Goal: Task Accomplishment & Management: Manage account settings

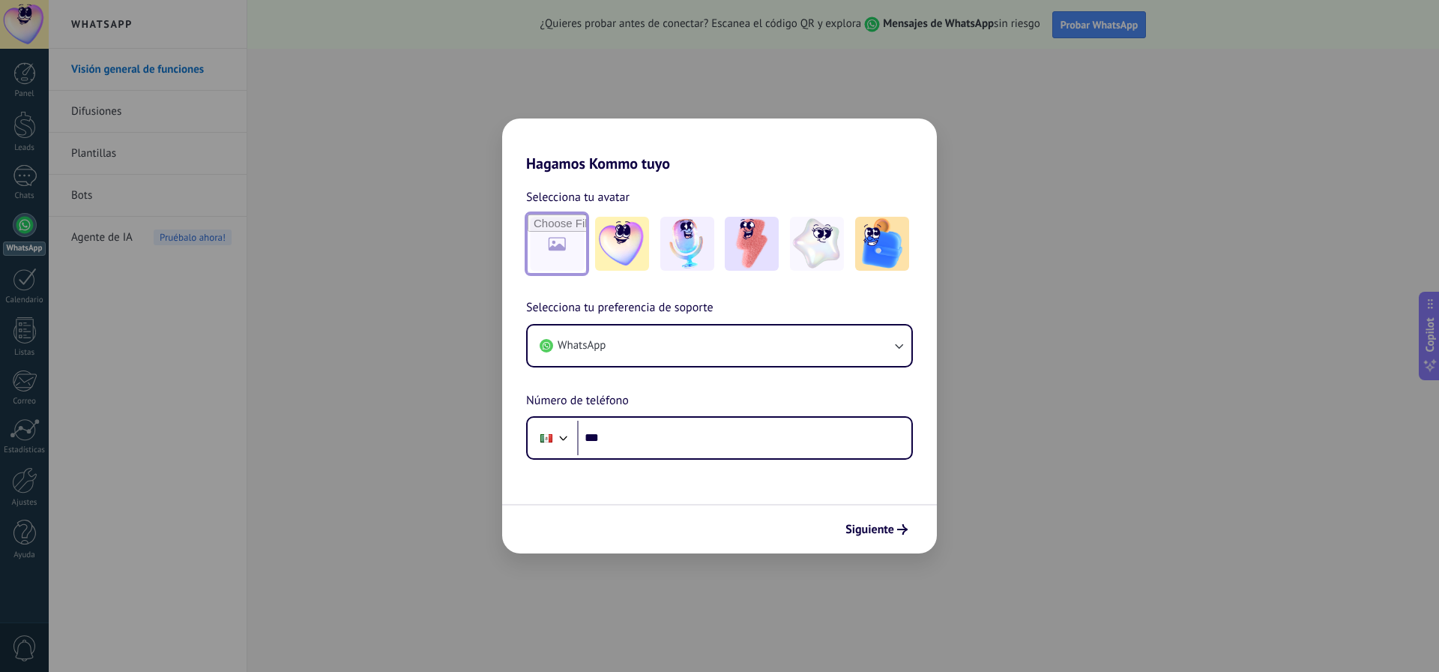
click at [568, 223] on input "file" at bounding box center [557, 243] width 58 height 58
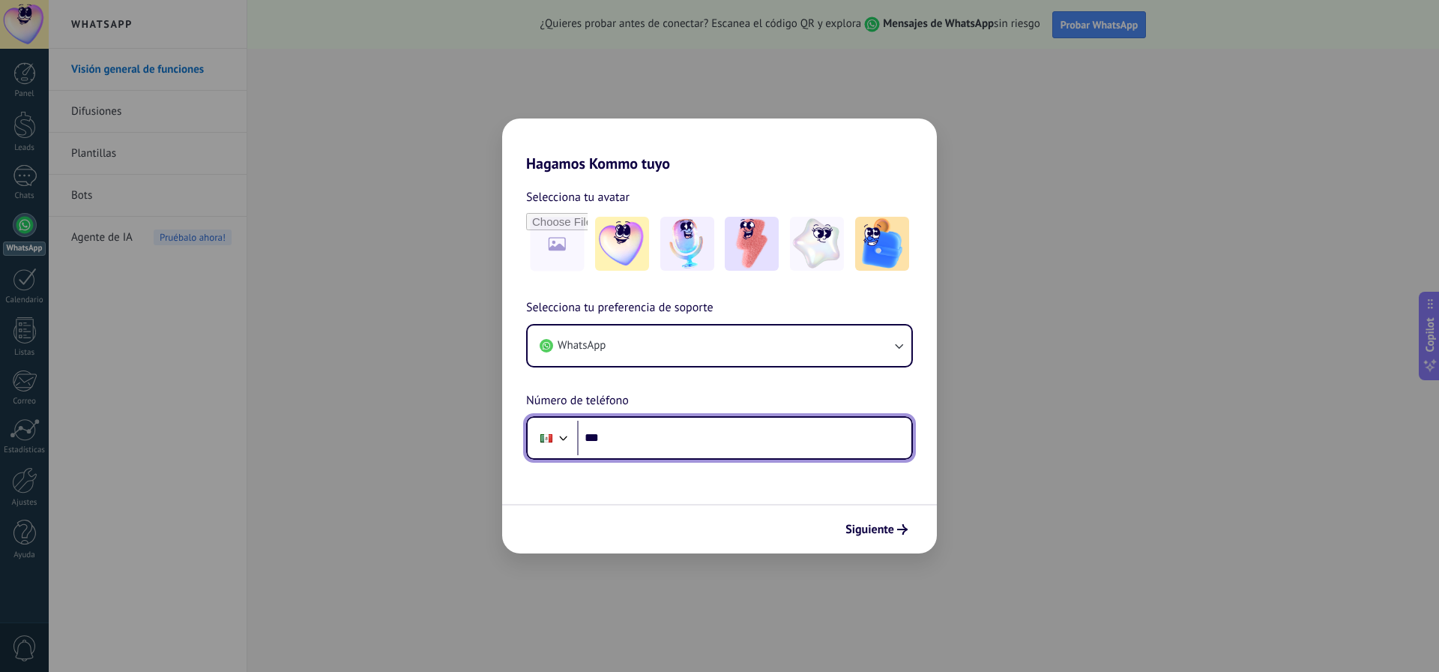
click at [761, 443] on input "***" at bounding box center [744, 438] width 334 height 34
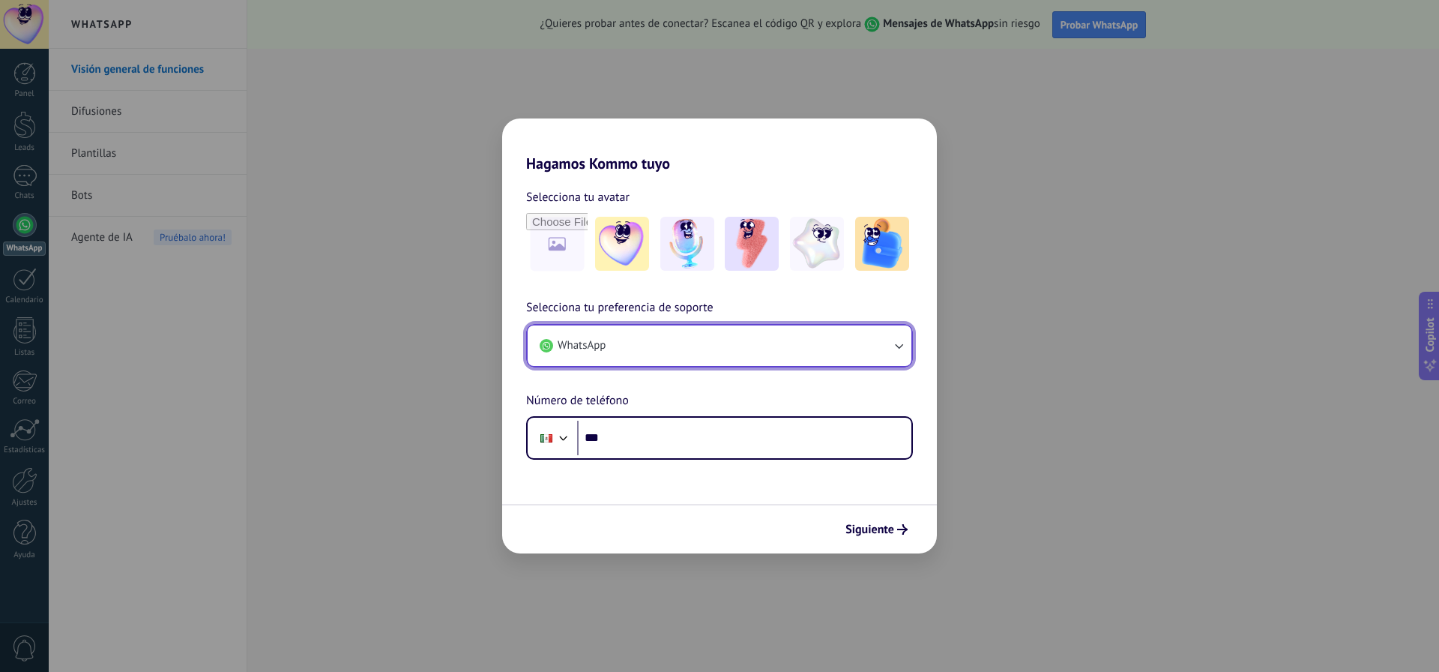
click at [760, 349] on button "WhatsApp" at bounding box center [720, 345] width 384 height 40
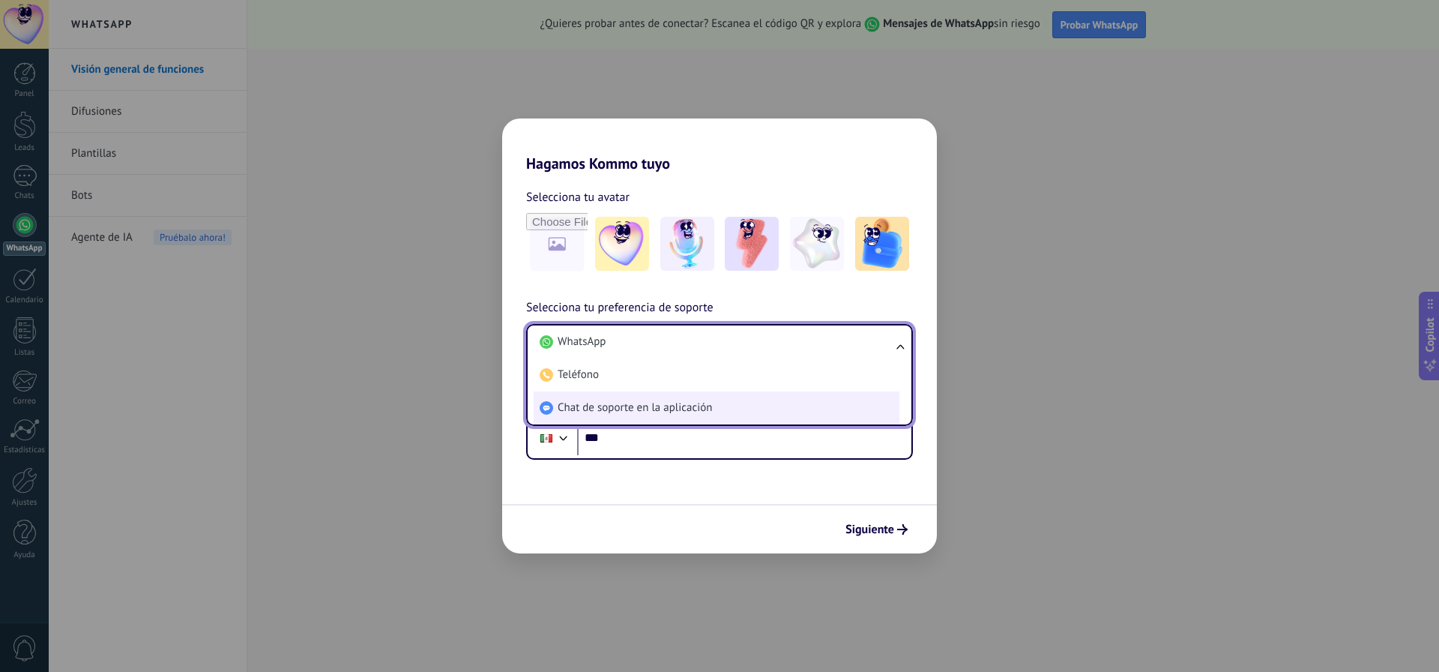
click at [740, 412] on li "Chat de soporte en la aplicación" at bounding box center [717, 407] width 366 height 33
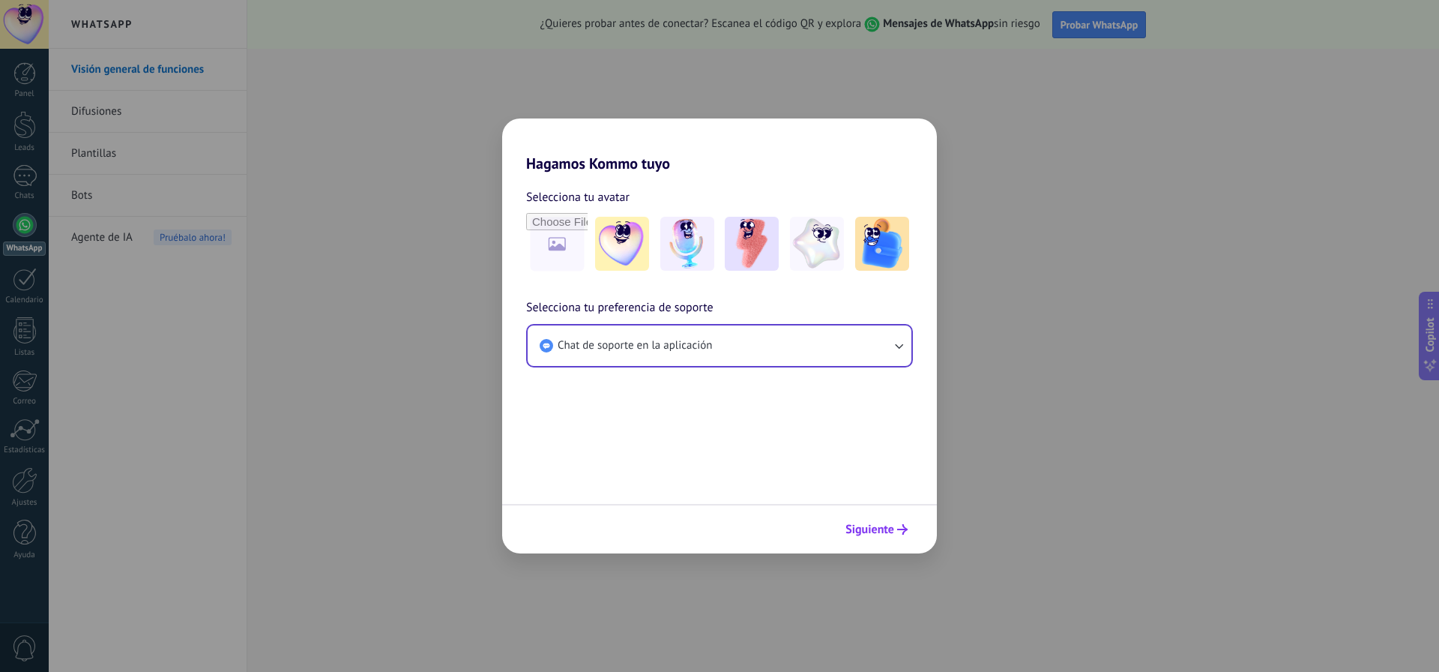
click at [873, 530] on span "Siguiente" at bounding box center [870, 529] width 49 height 10
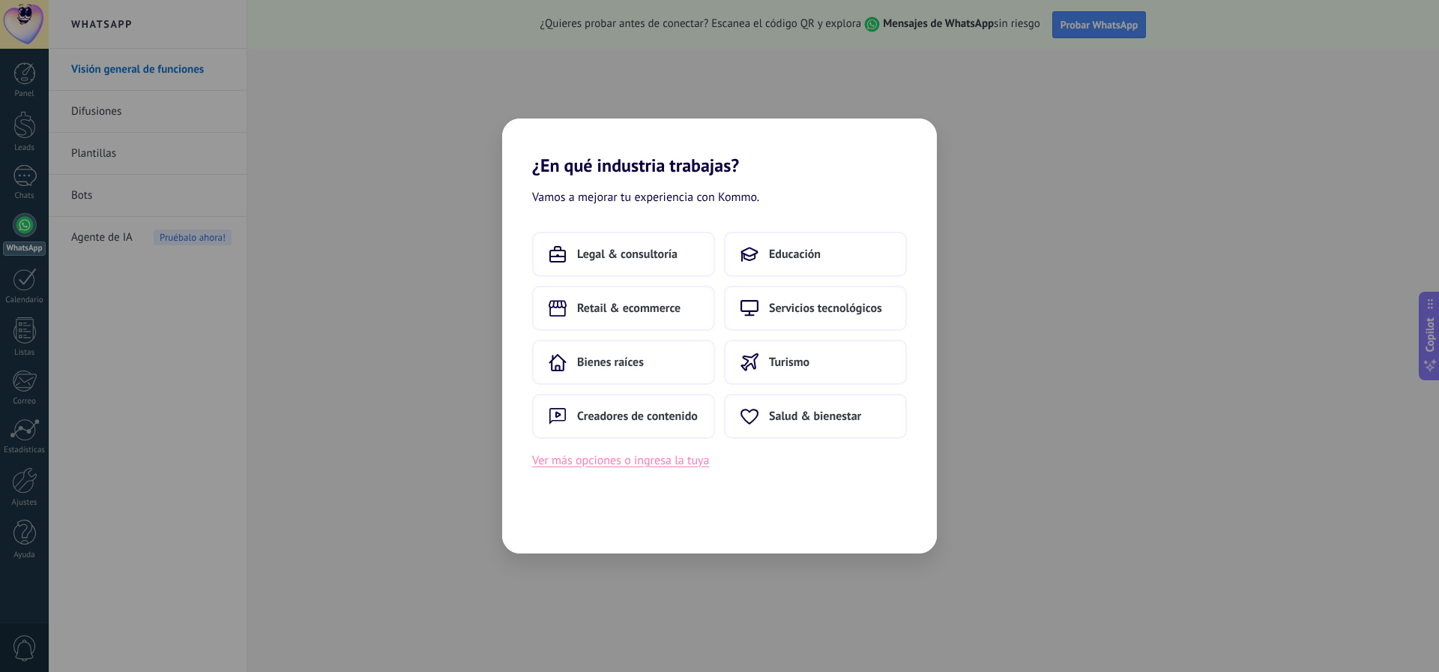
click at [657, 465] on button "Ver más opciones o ingresa la tuya" at bounding box center [620, 460] width 177 height 19
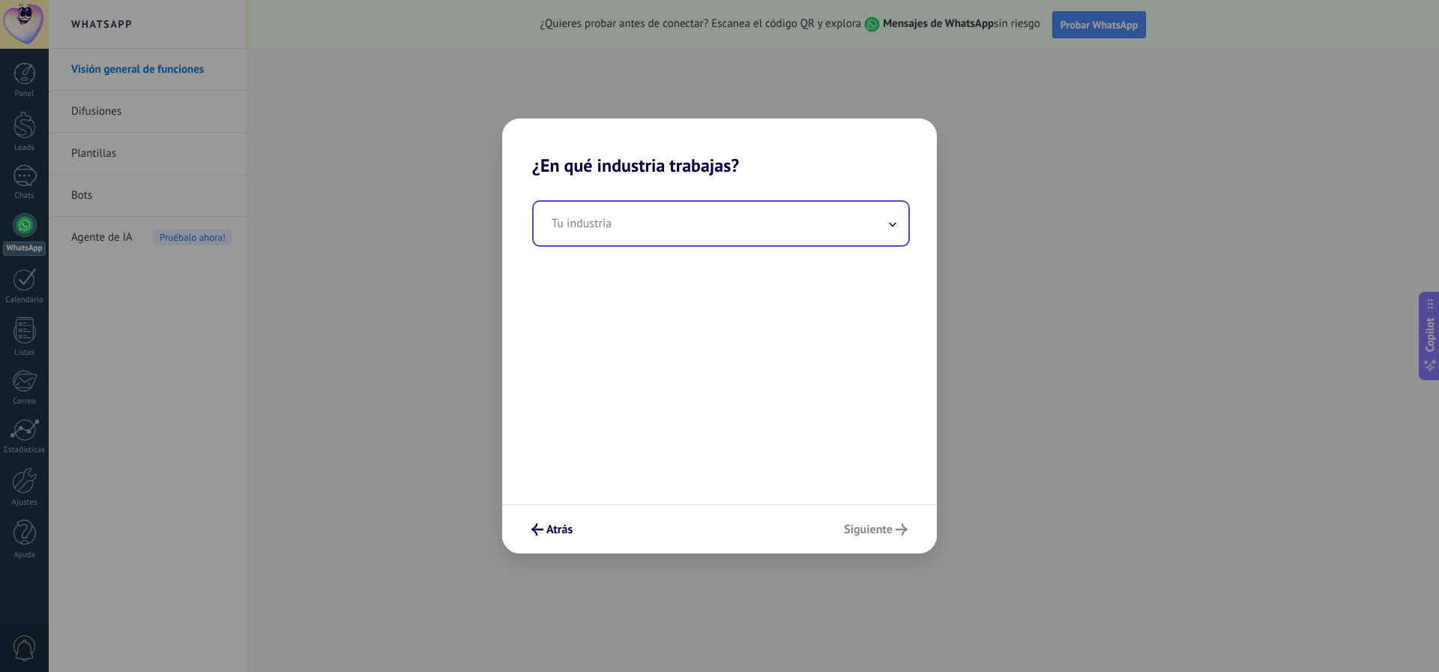
click at [613, 229] on input "text" at bounding box center [721, 223] width 375 height 43
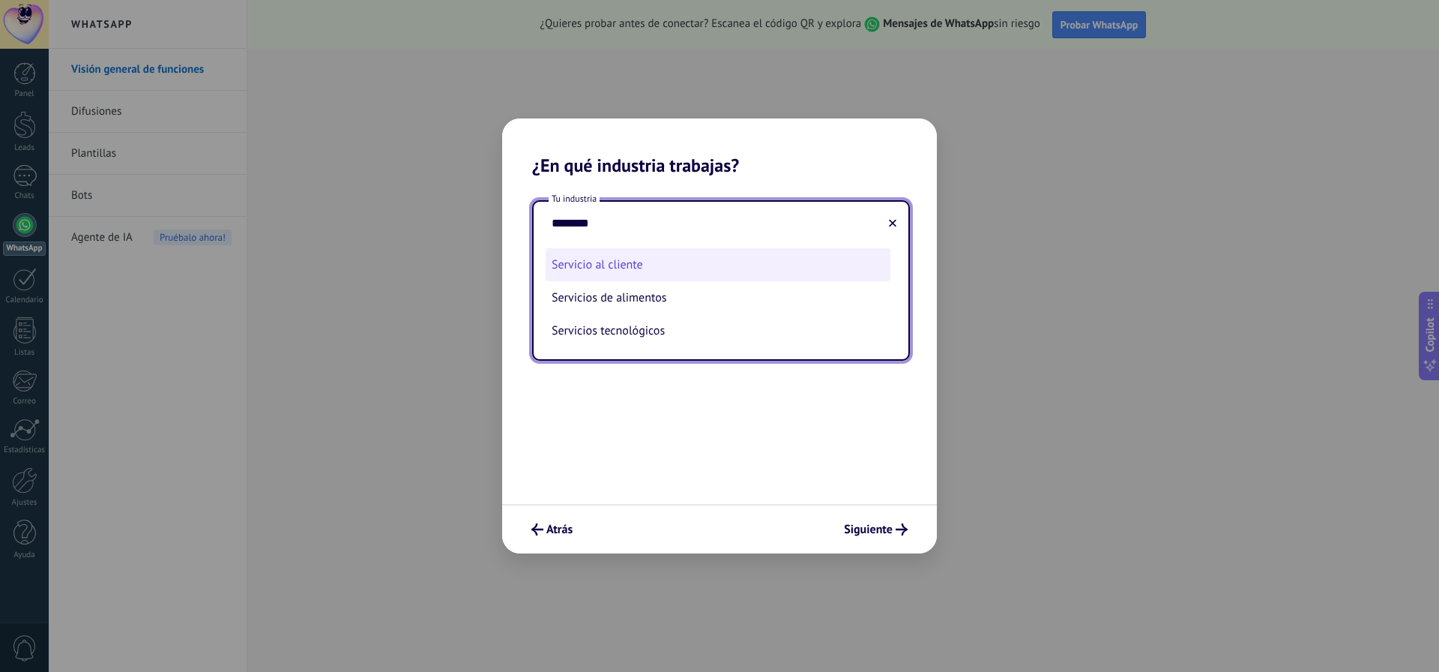
click at [593, 262] on li "Servicio al cliente" at bounding box center [718, 264] width 345 height 33
type input "**********"
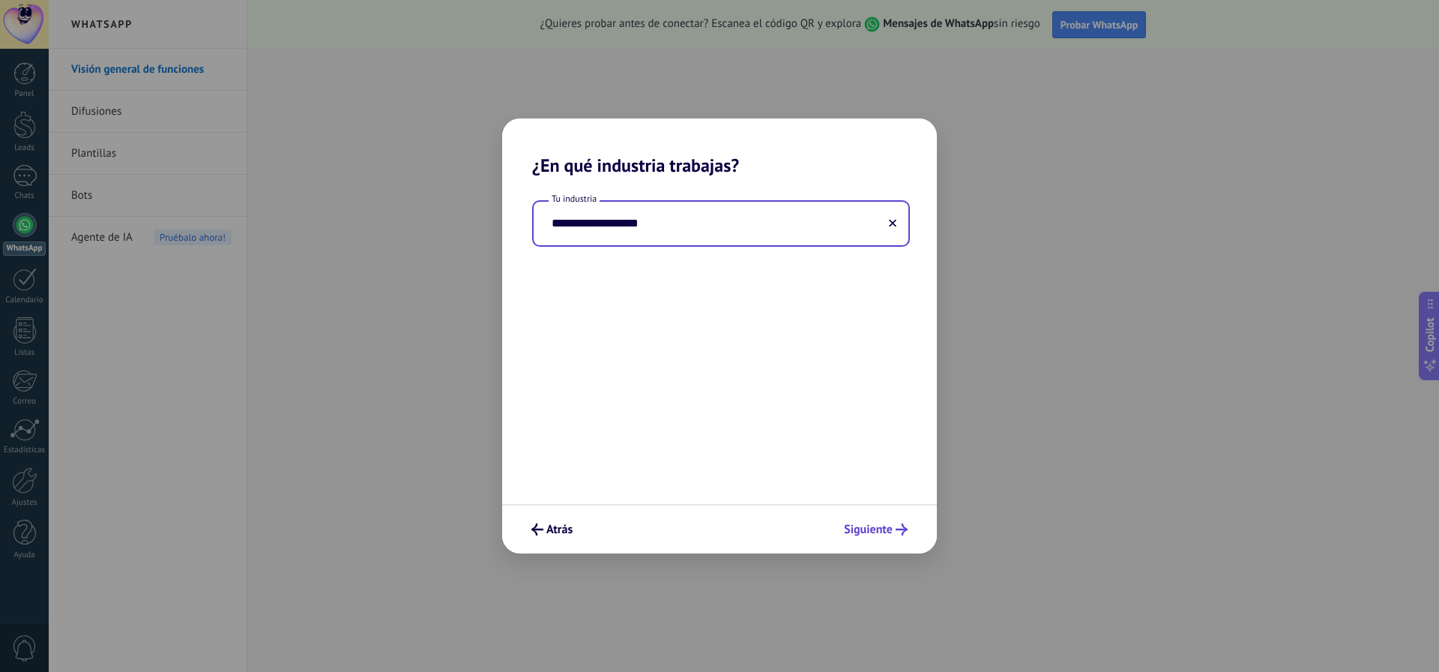
click at [869, 527] on span "Siguiente" at bounding box center [868, 529] width 49 height 10
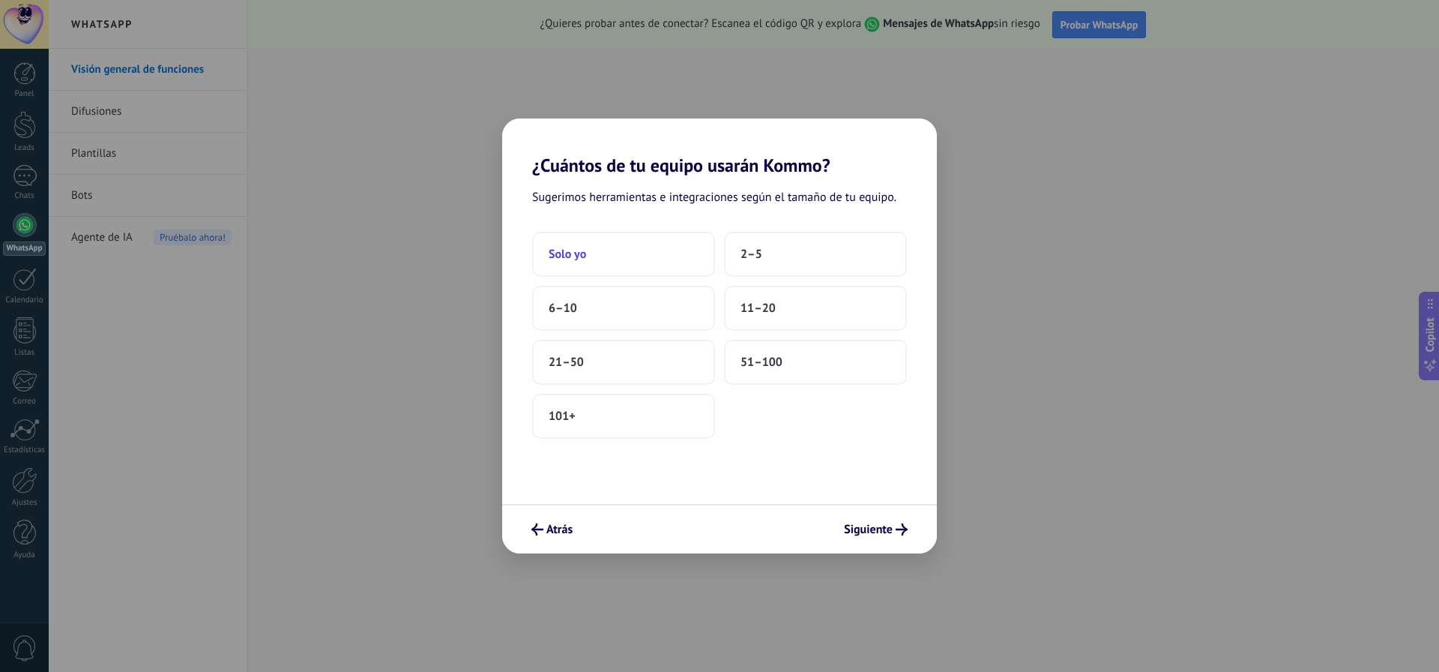
click at [657, 253] on button "Solo yo" at bounding box center [623, 254] width 183 height 45
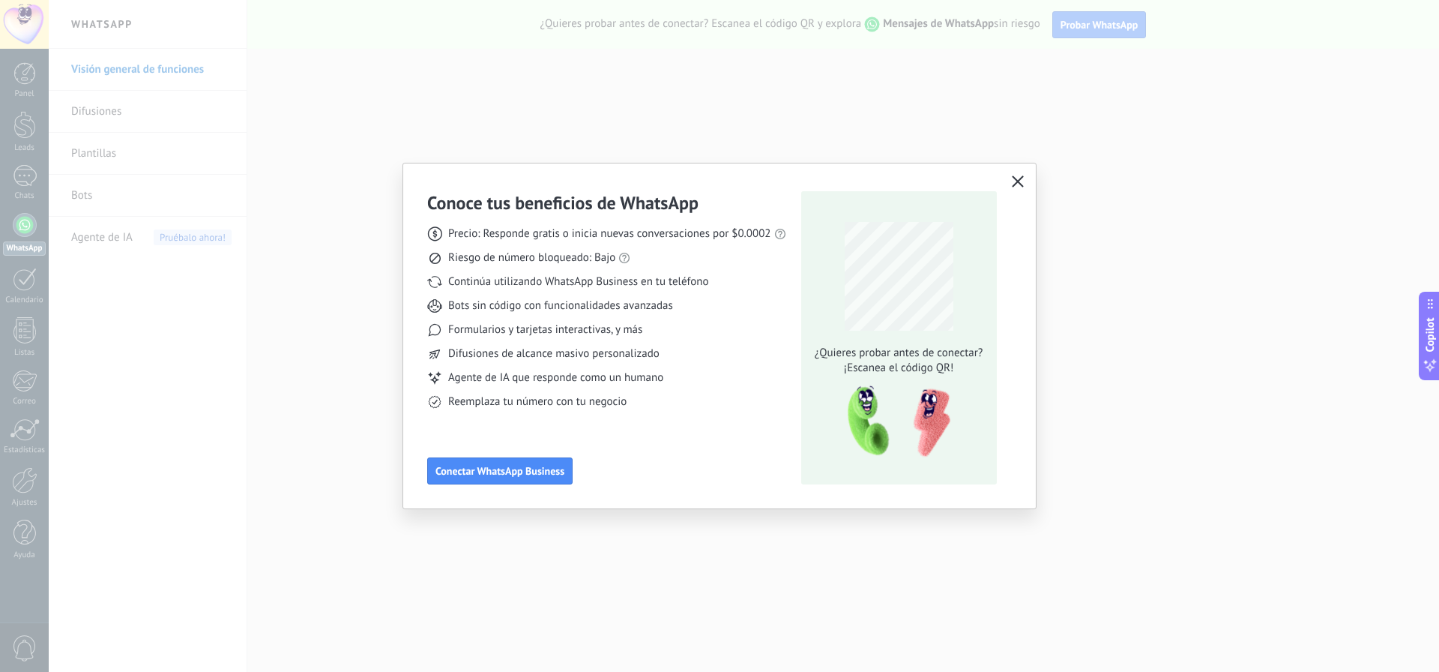
click at [1016, 179] on use "button" at bounding box center [1017, 180] width 11 height 11
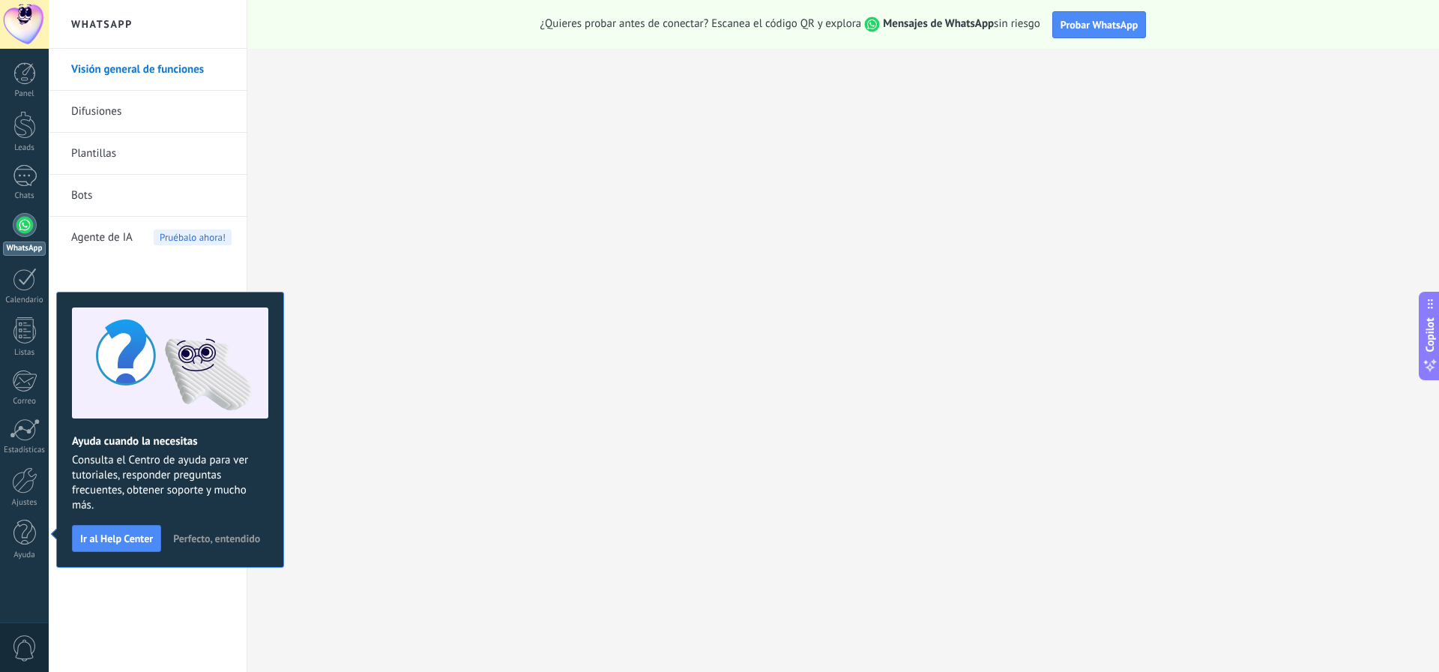
click at [214, 539] on span "Perfecto, entendido" at bounding box center [216, 538] width 87 height 10
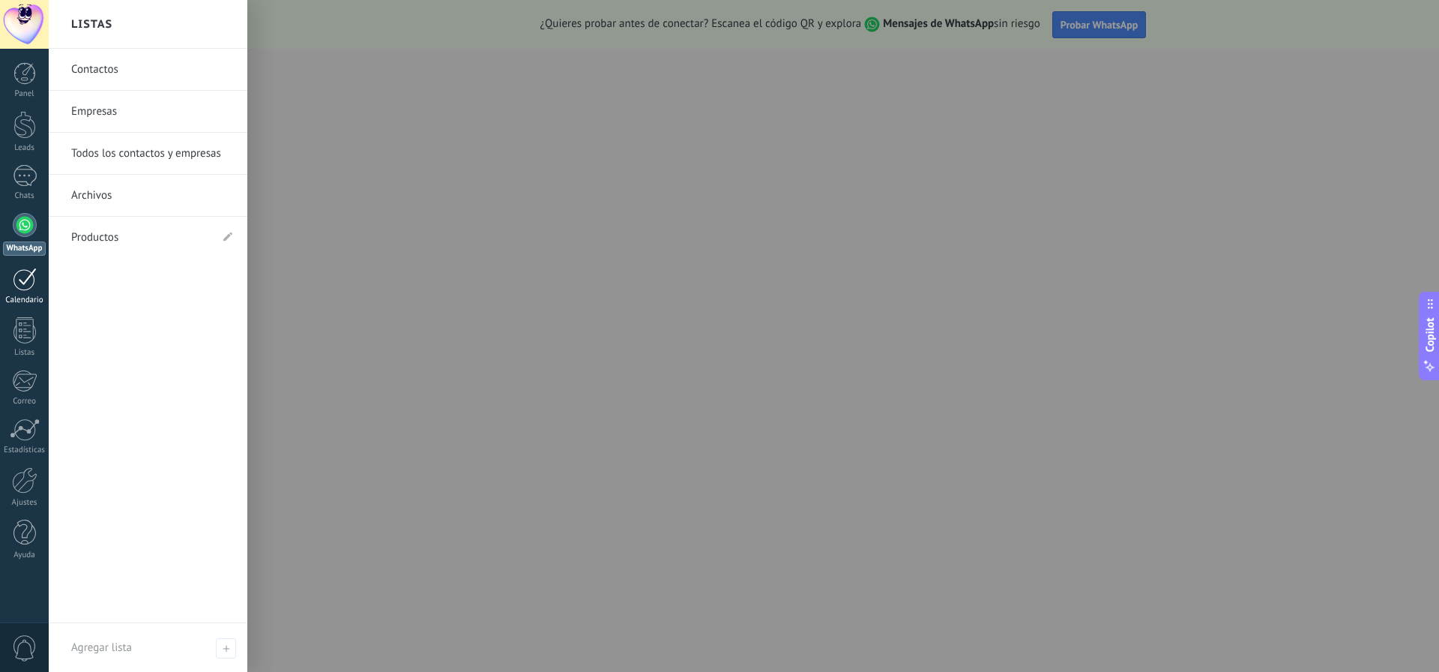
click at [18, 303] on div "Calendario" at bounding box center [24, 300] width 43 height 10
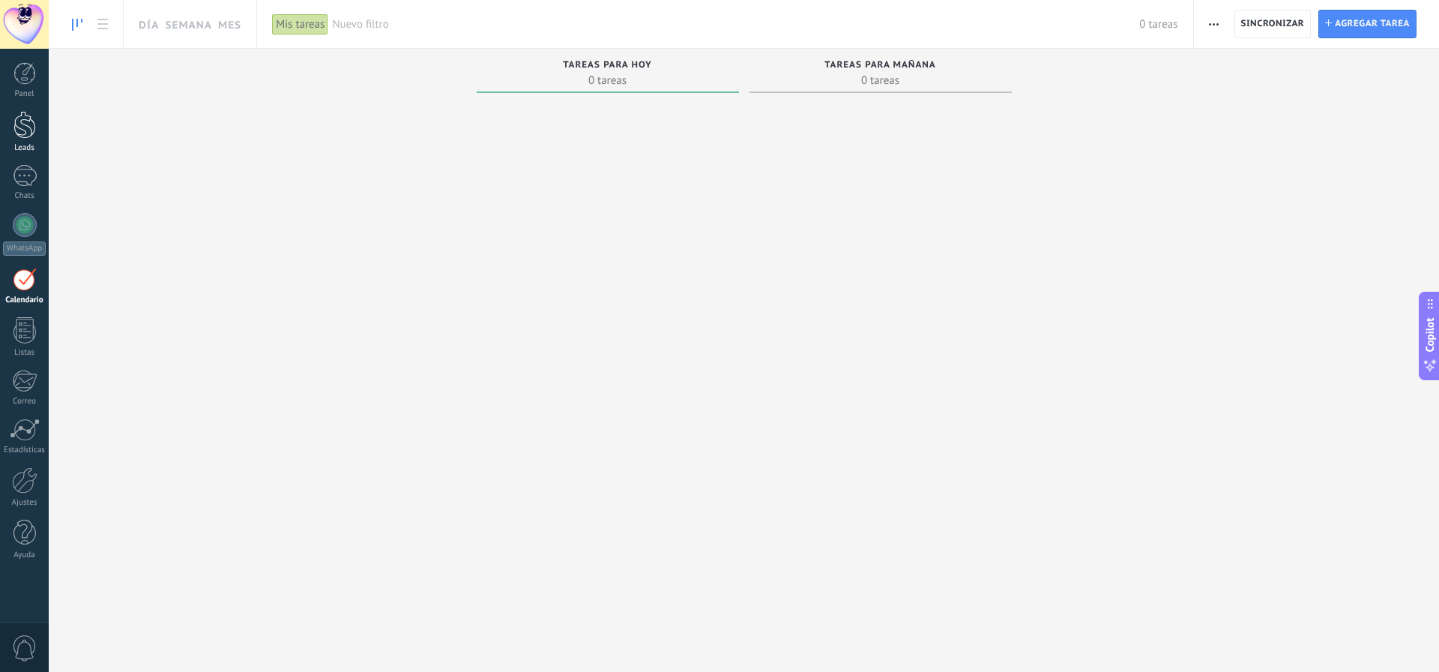
click at [26, 127] on div at bounding box center [24, 125] width 22 height 28
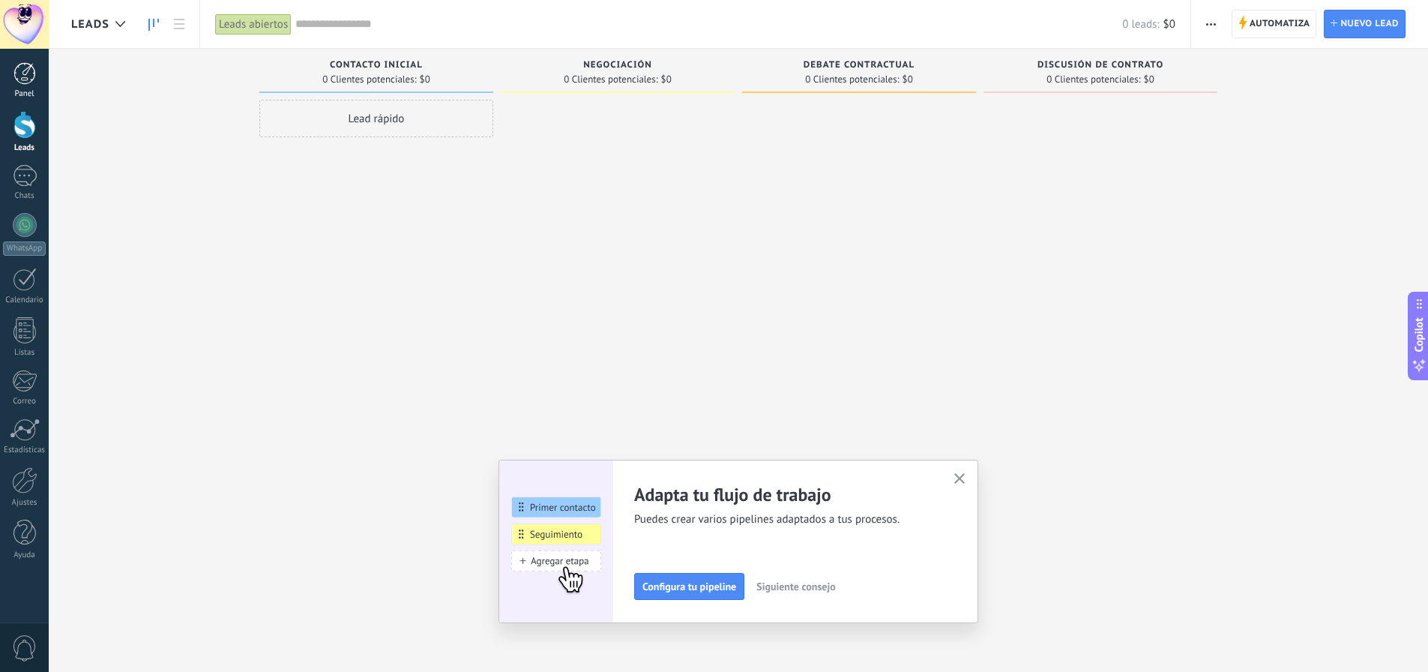
click at [25, 75] on div at bounding box center [24, 73] width 22 height 22
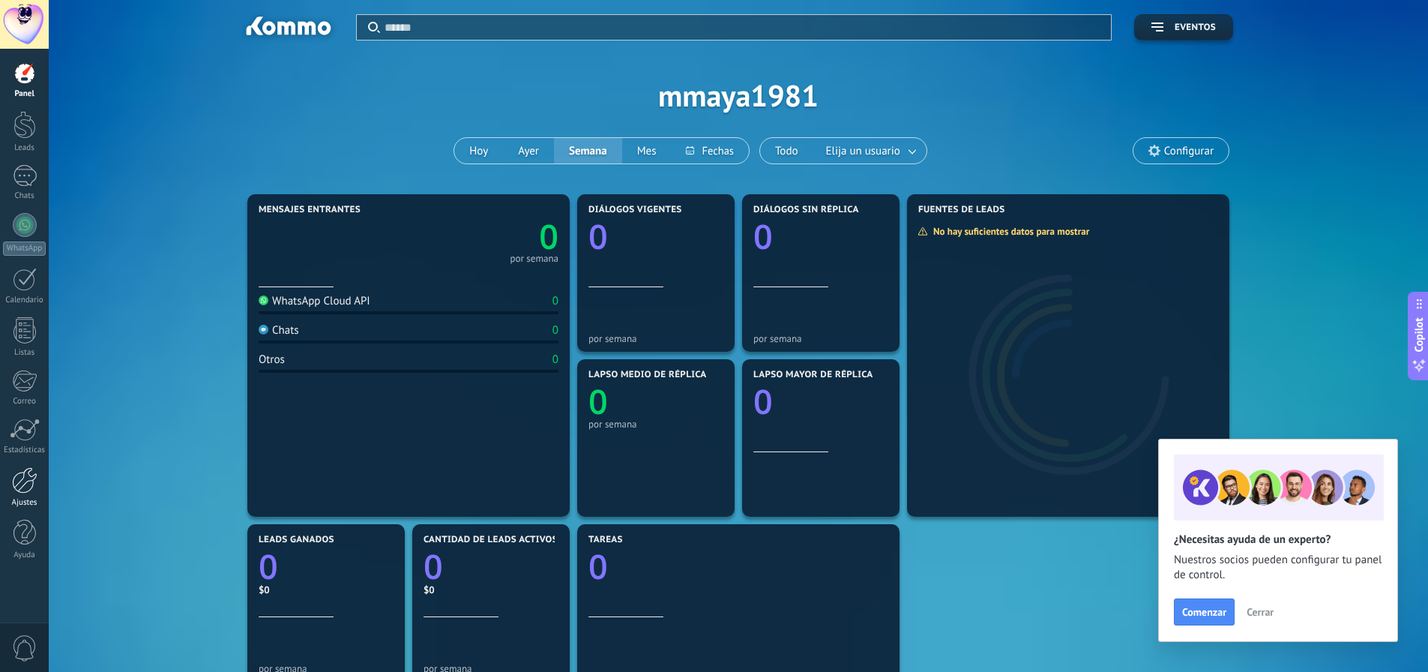
click at [25, 496] on link "Ajustes" at bounding box center [24, 487] width 49 height 40
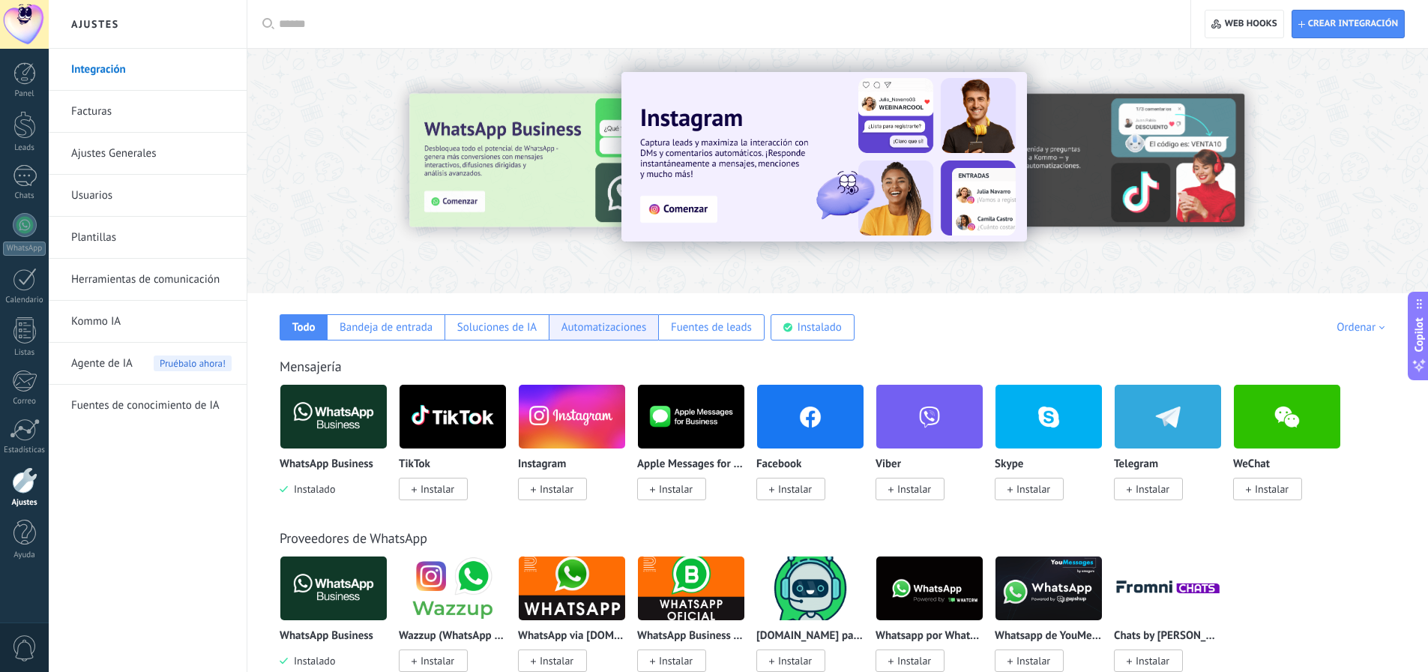
click at [602, 334] on div "Automatizaciones" at bounding box center [604, 327] width 85 height 14
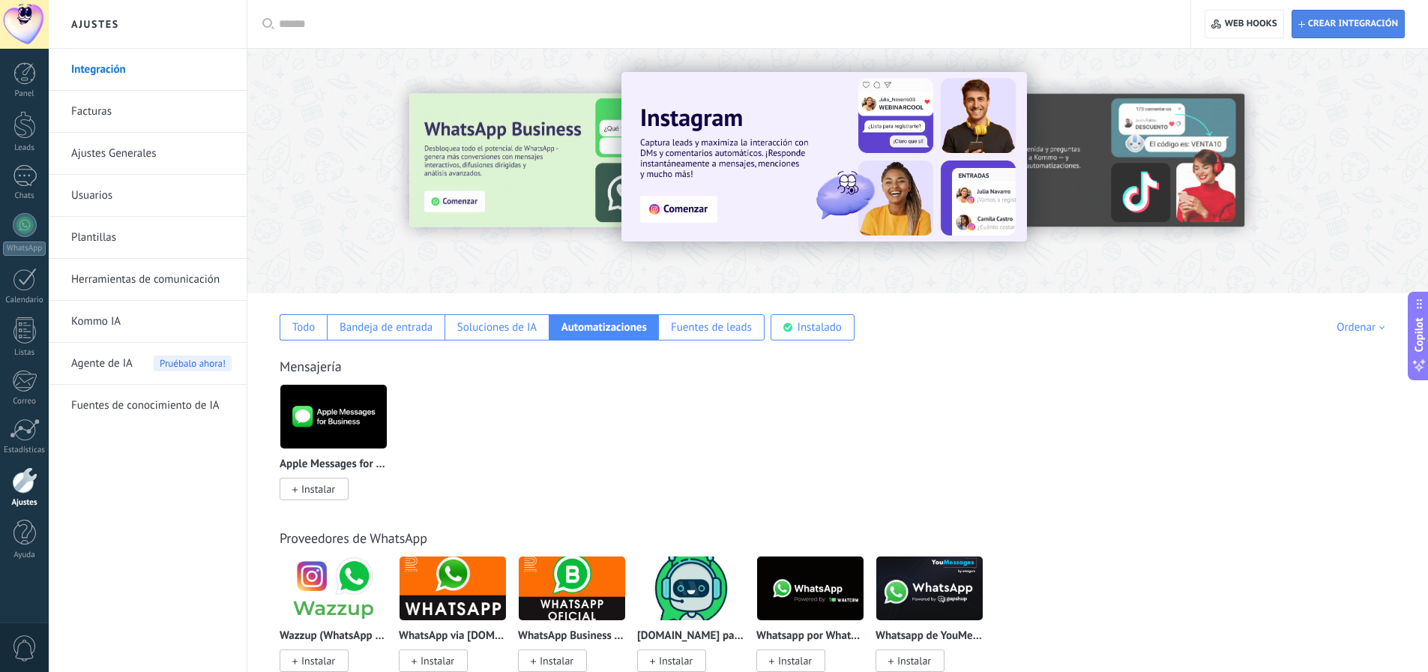
click at [1319, 22] on span "Crear integración" at bounding box center [1353, 24] width 90 height 12
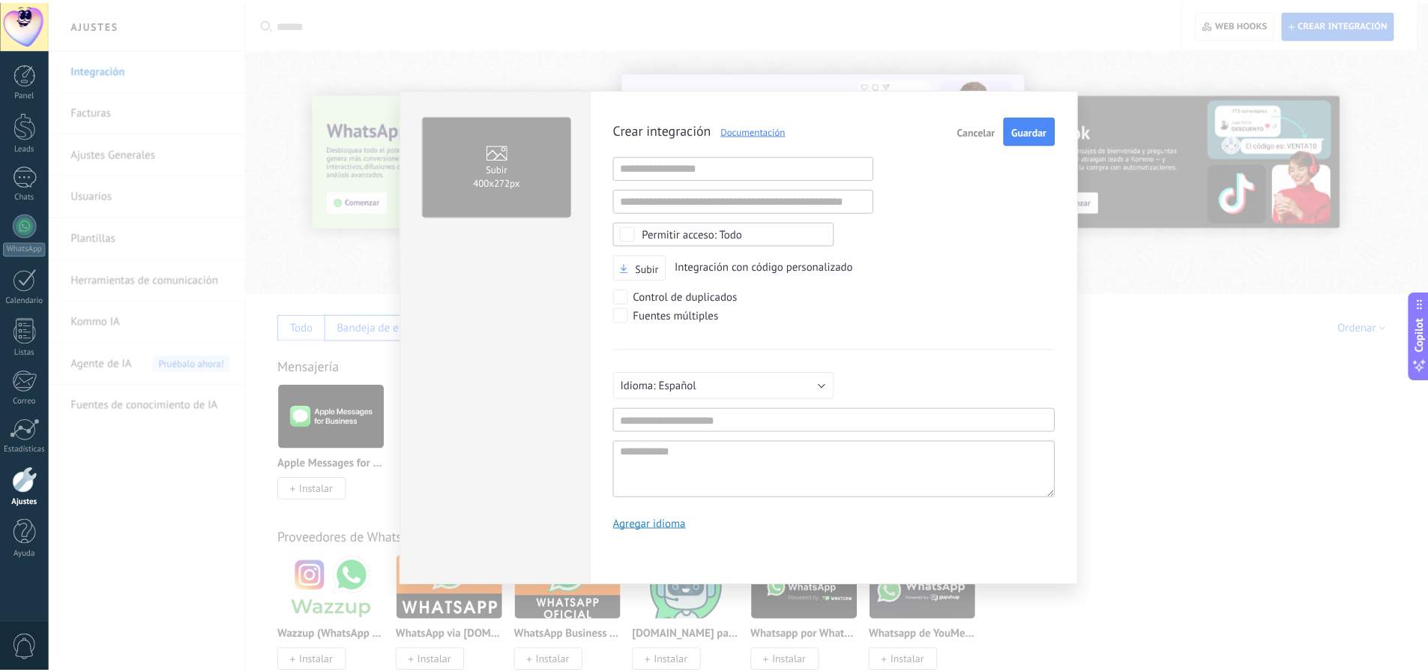
scroll to position [14, 0]
click at [756, 128] on link "Documentación" at bounding box center [754, 130] width 75 height 13
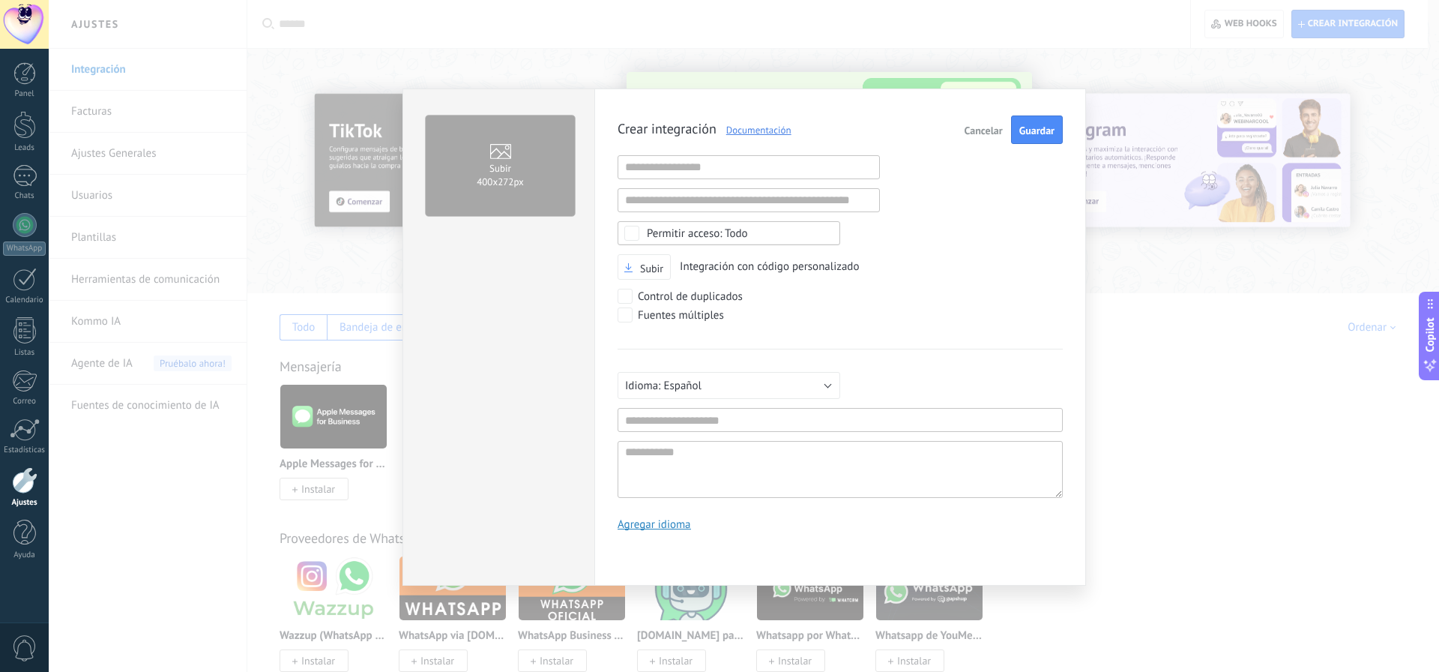
click at [978, 121] on button "Cancelar" at bounding box center [984, 129] width 50 height 28
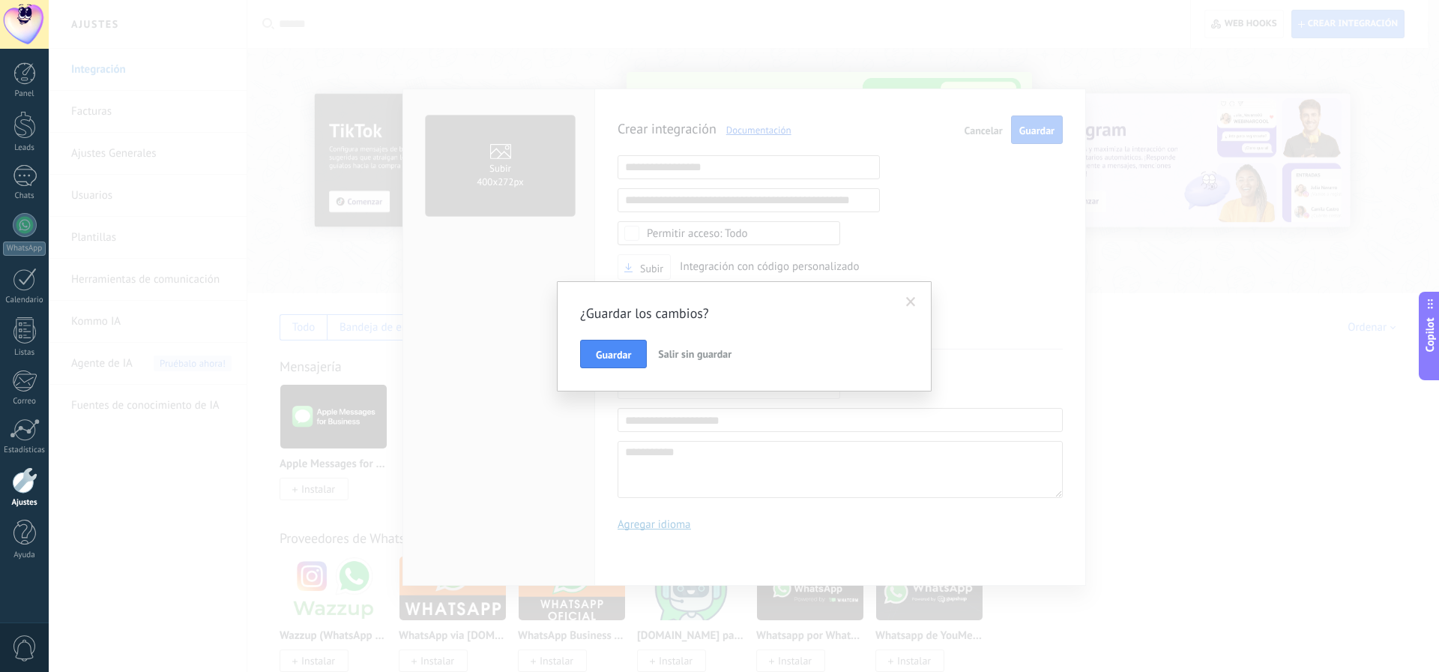
click at [698, 351] on span "Salir sin guardar" at bounding box center [694, 353] width 73 height 13
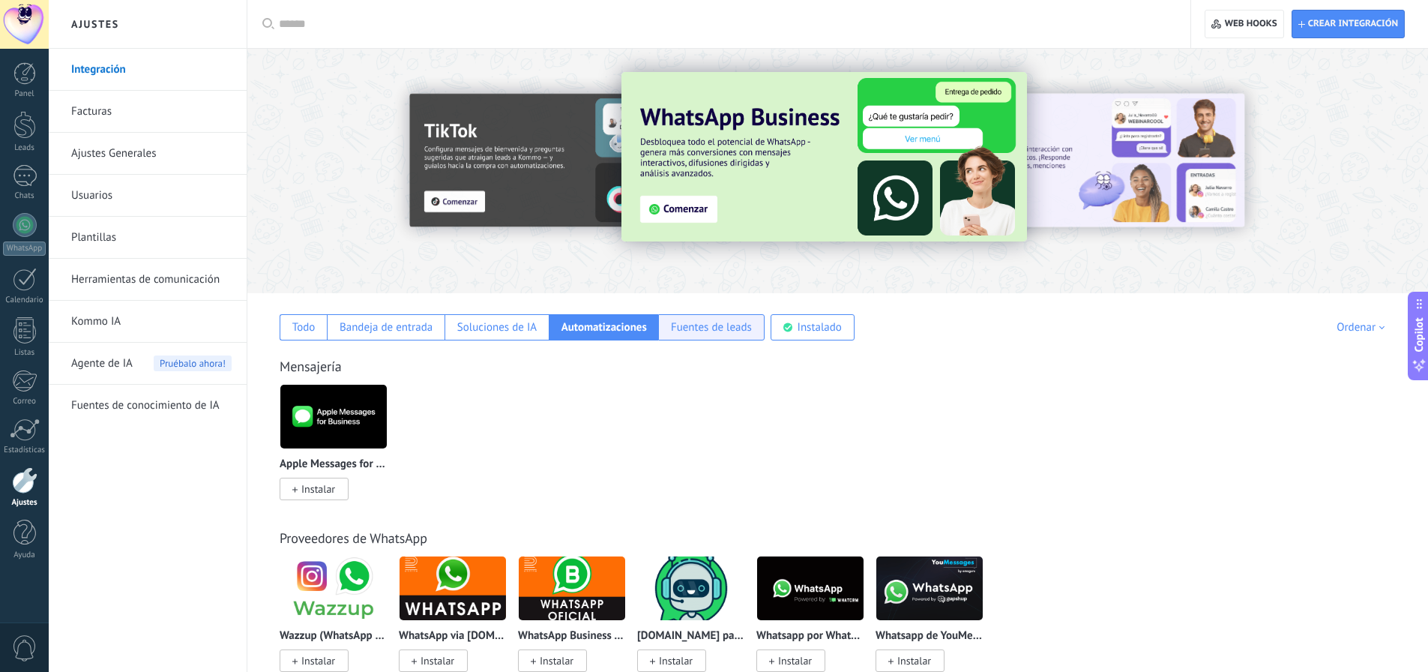
click at [738, 329] on div "Fuentes de leads" at bounding box center [711, 327] width 81 height 14
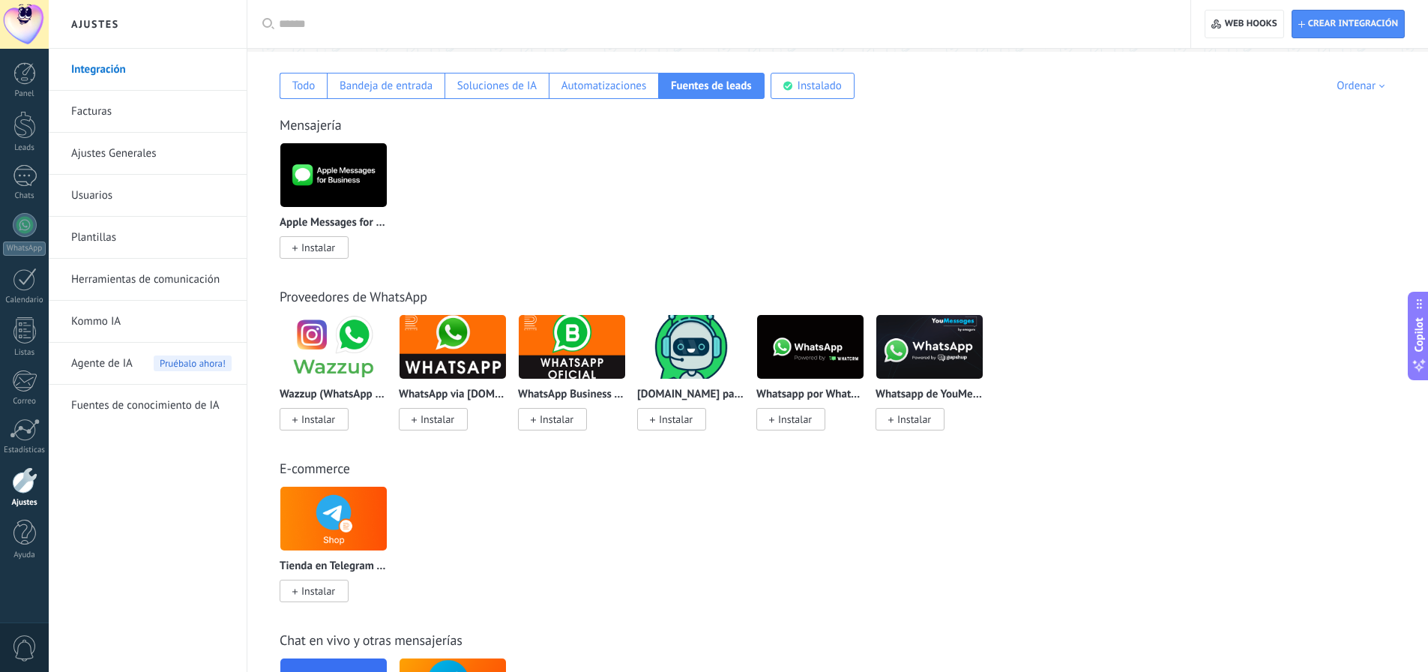
scroll to position [0, 0]
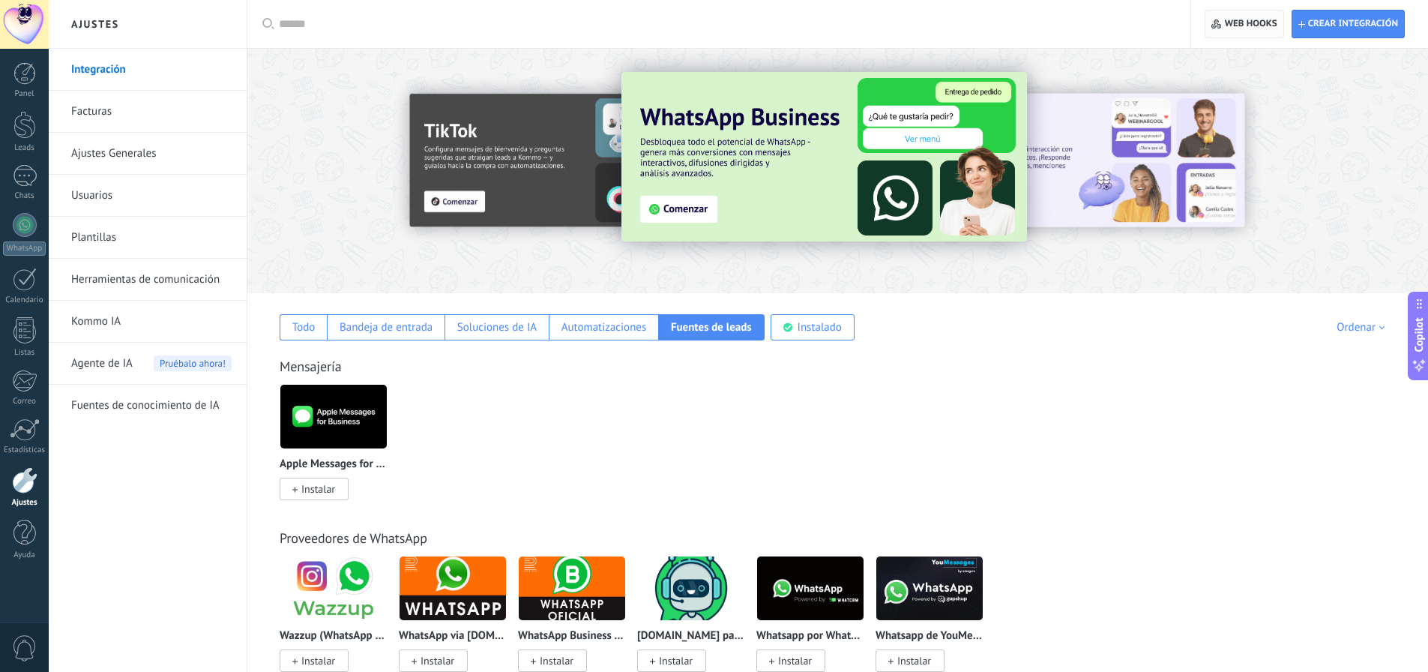
click at [1247, 25] on span "Web hooks 0" at bounding box center [1251, 24] width 52 height 12
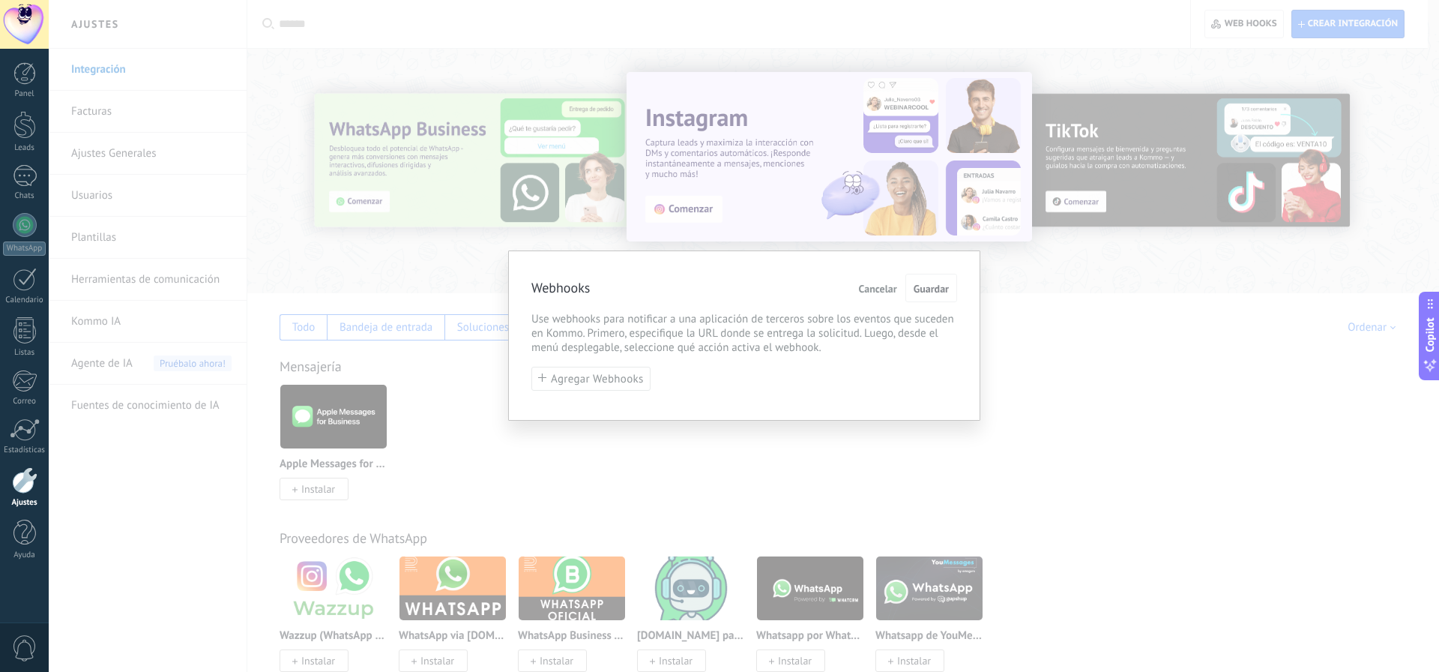
click at [879, 290] on span "Cancelar" at bounding box center [878, 288] width 38 height 10
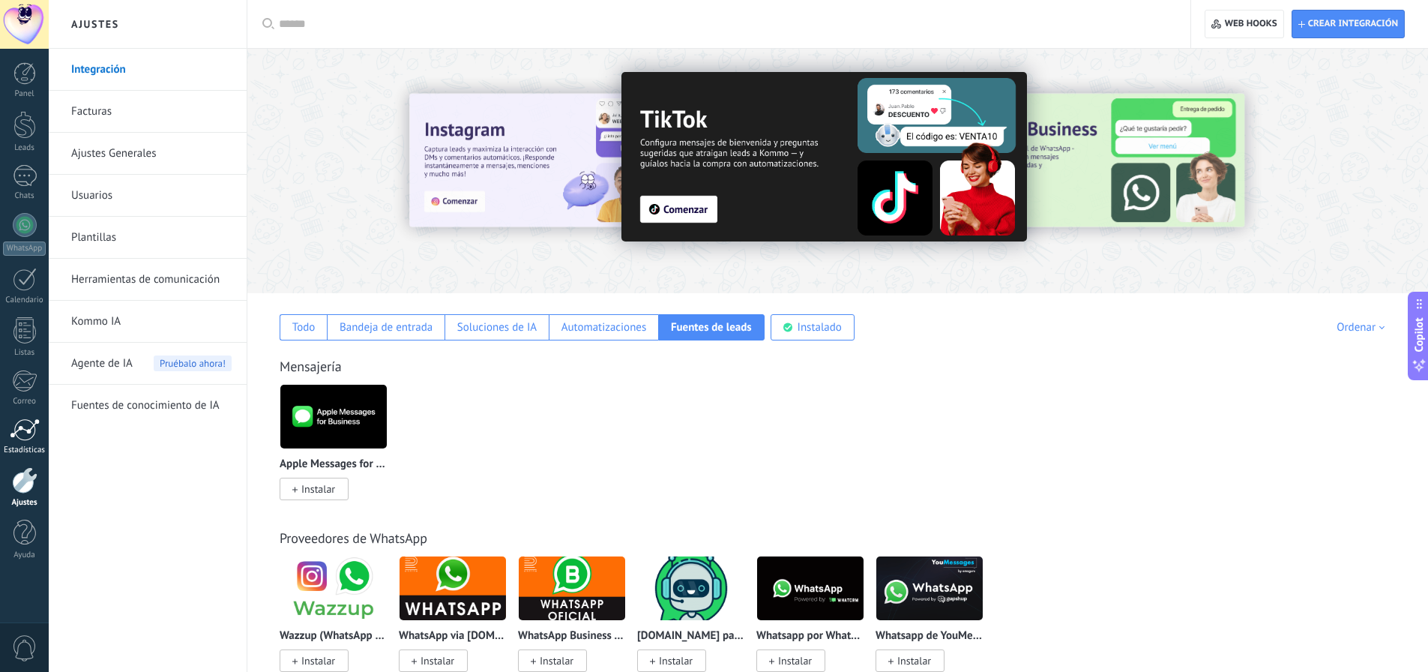
click at [23, 426] on div at bounding box center [25, 429] width 30 height 22
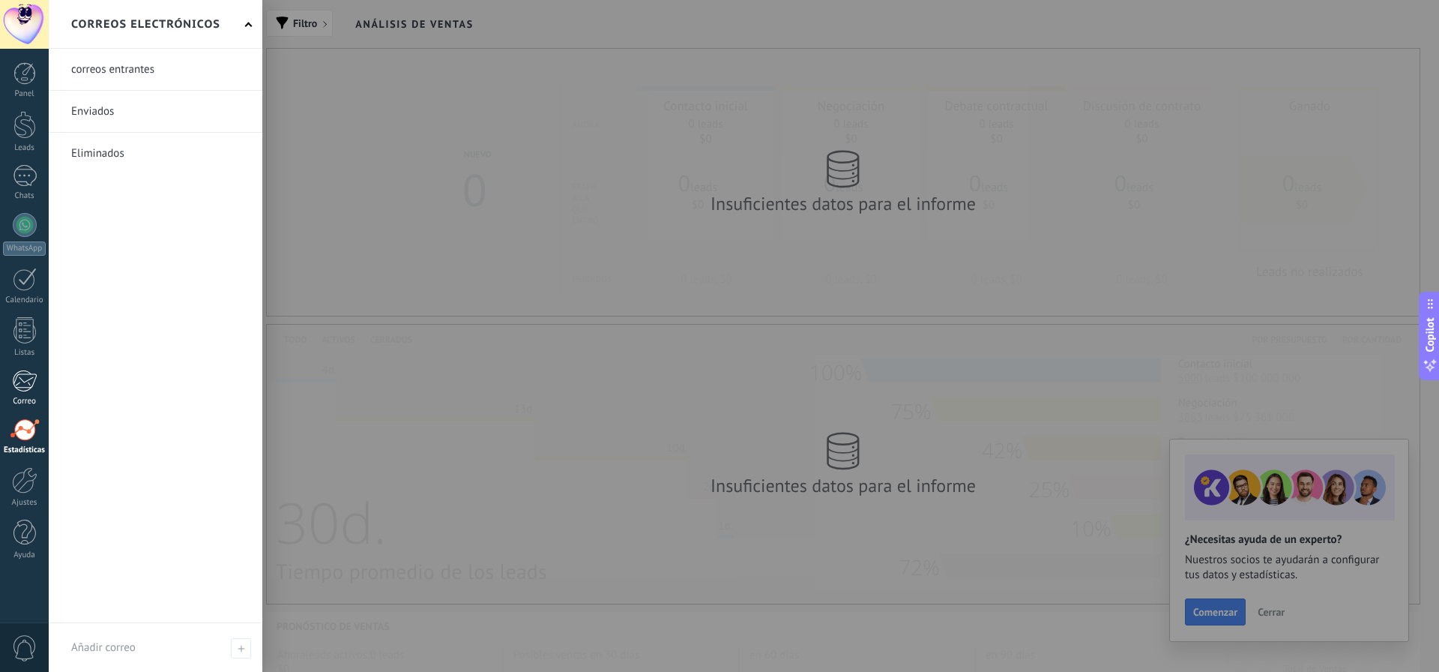
click at [27, 383] on div at bounding box center [24, 381] width 25 height 22
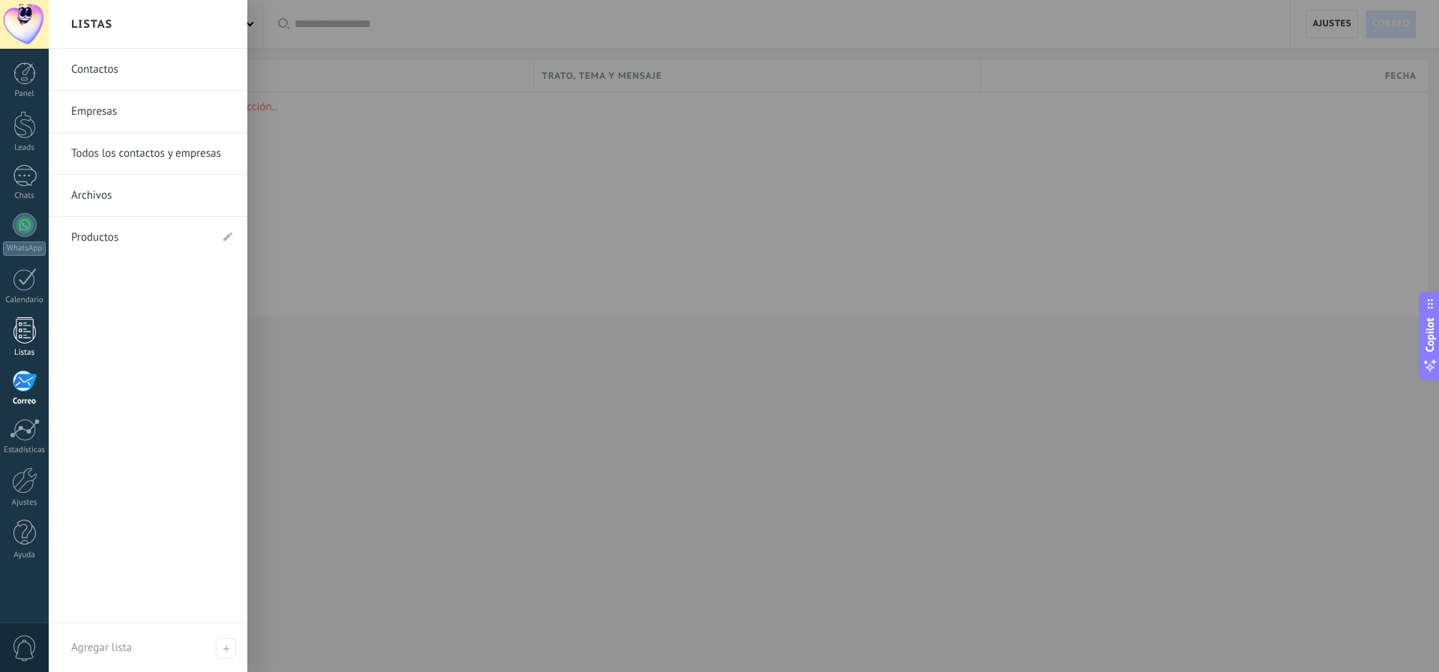
click at [20, 323] on div at bounding box center [24, 330] width 22 height 26
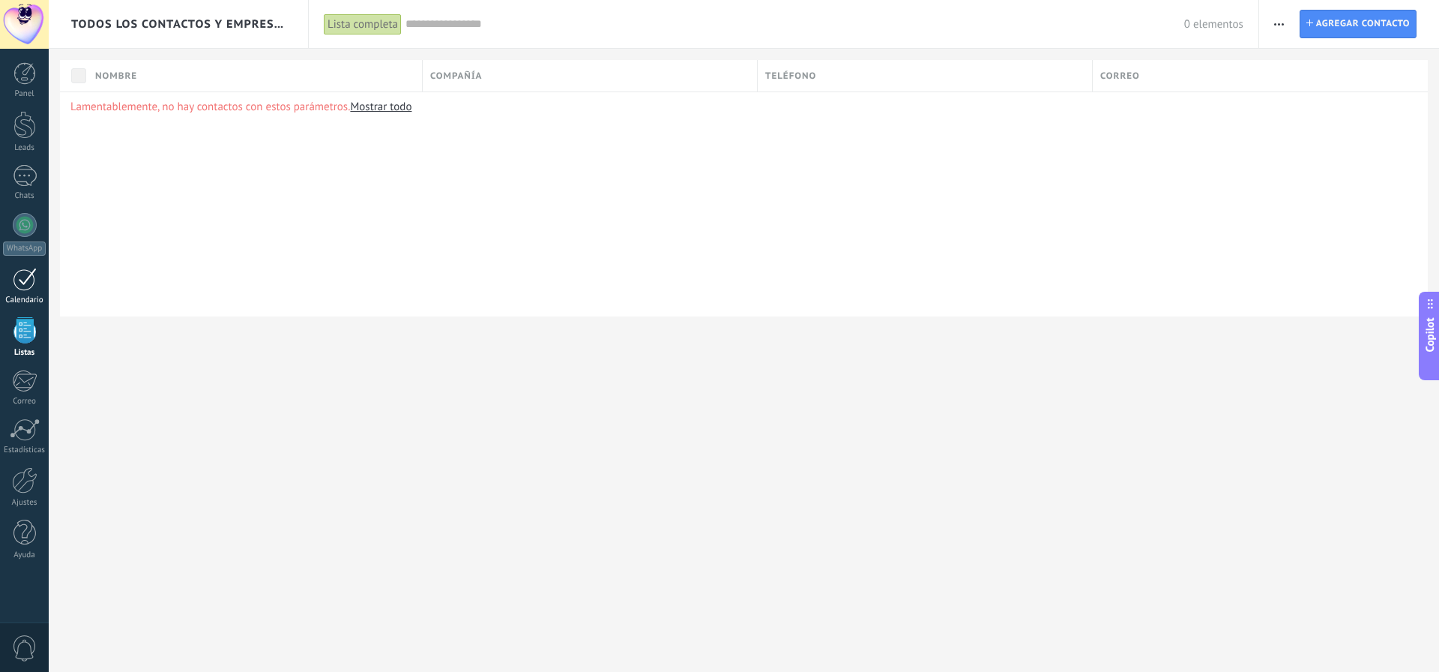
click at [20, 280] on div at bounding box center [25, 279] width 24 height 23
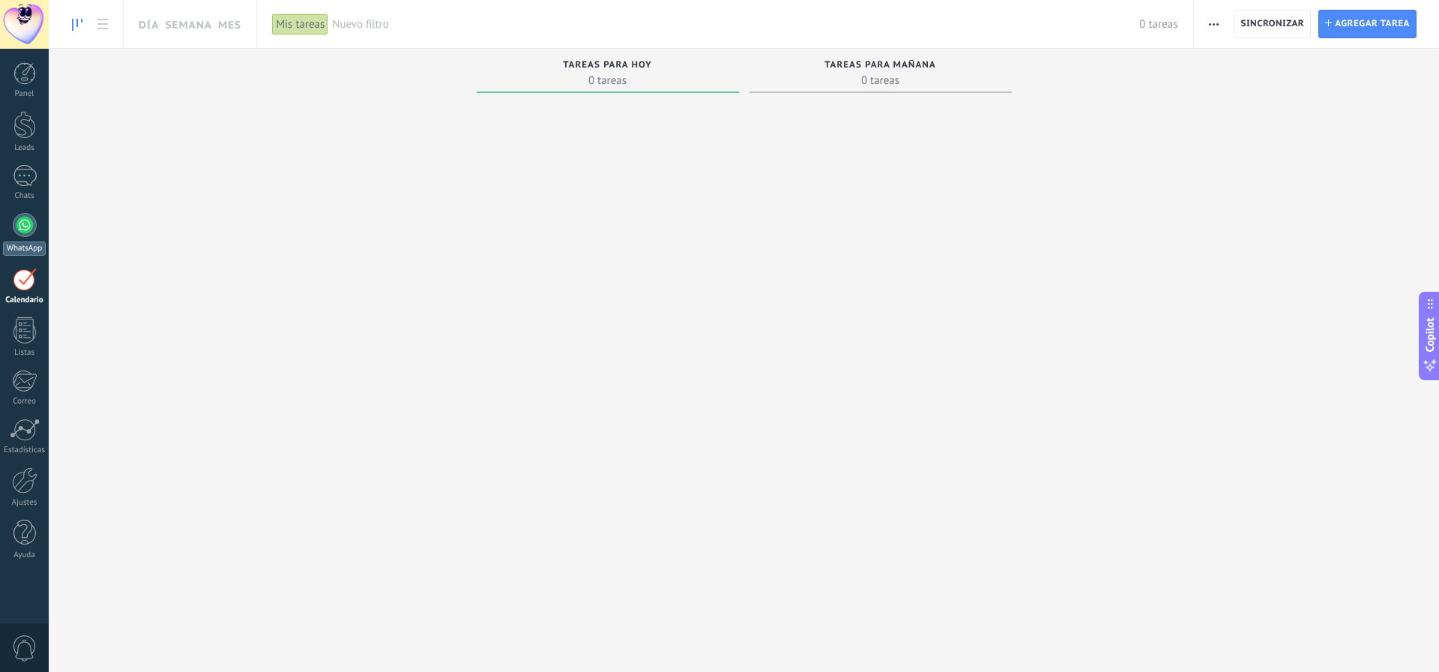
click at [19, 219] on div at bounding box center [25, 225] width 24 height 24
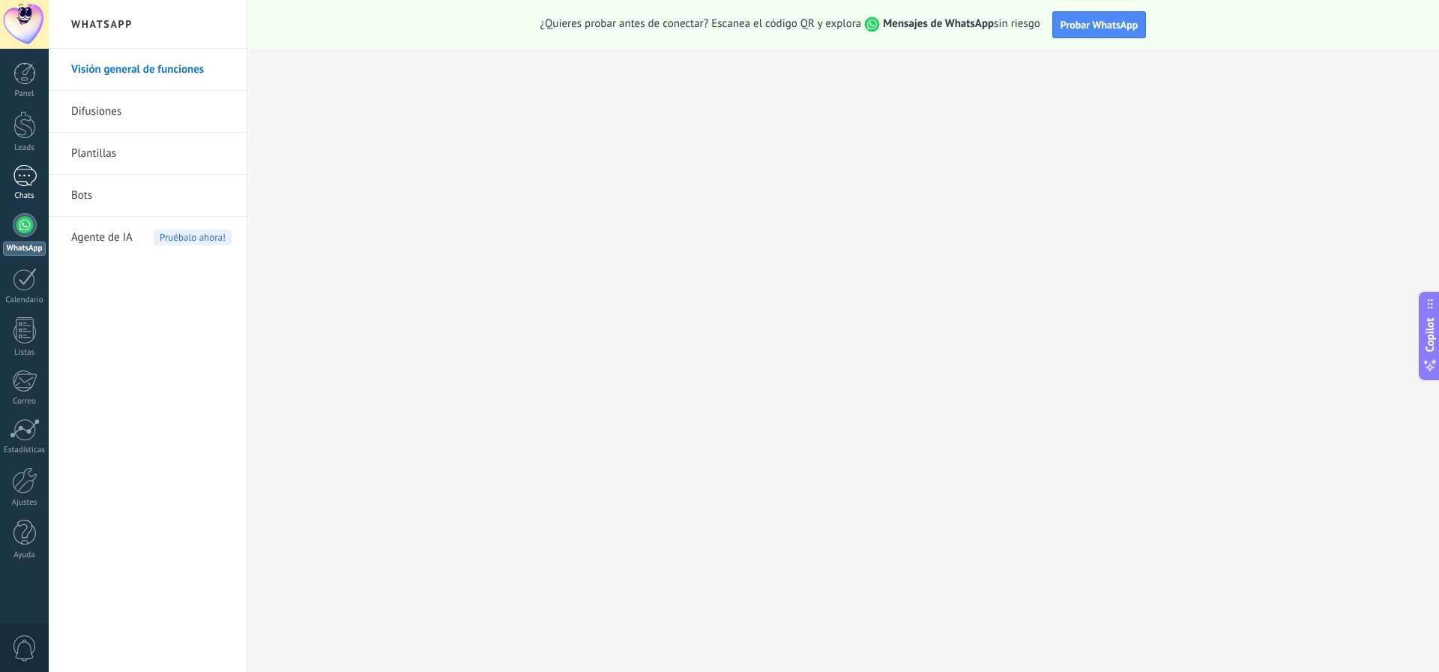
click at [19, 175] on div at bounding box center [25, 176] width 24 height 22
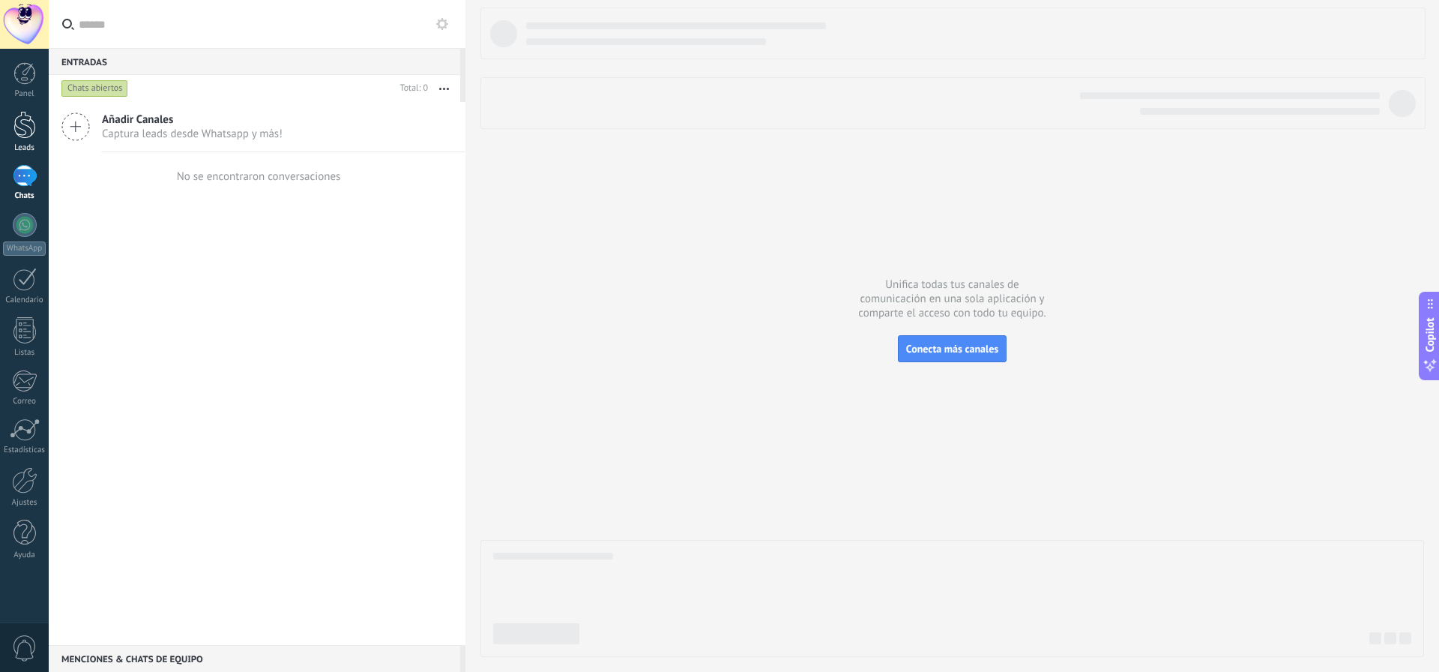
click at [19, 129] on div at bounding box center [24, 125] width 22 height 28
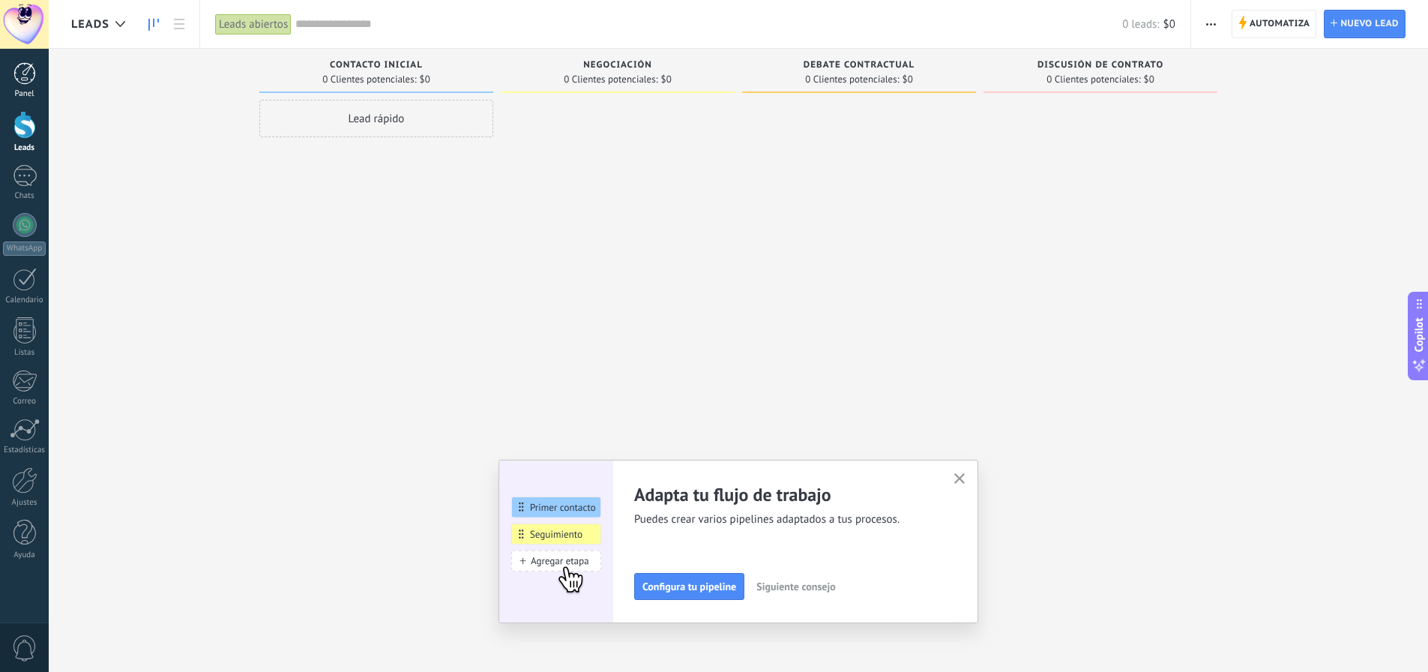
click at [26, 74] on div at bounding box center [24, 73] width 22 height 22
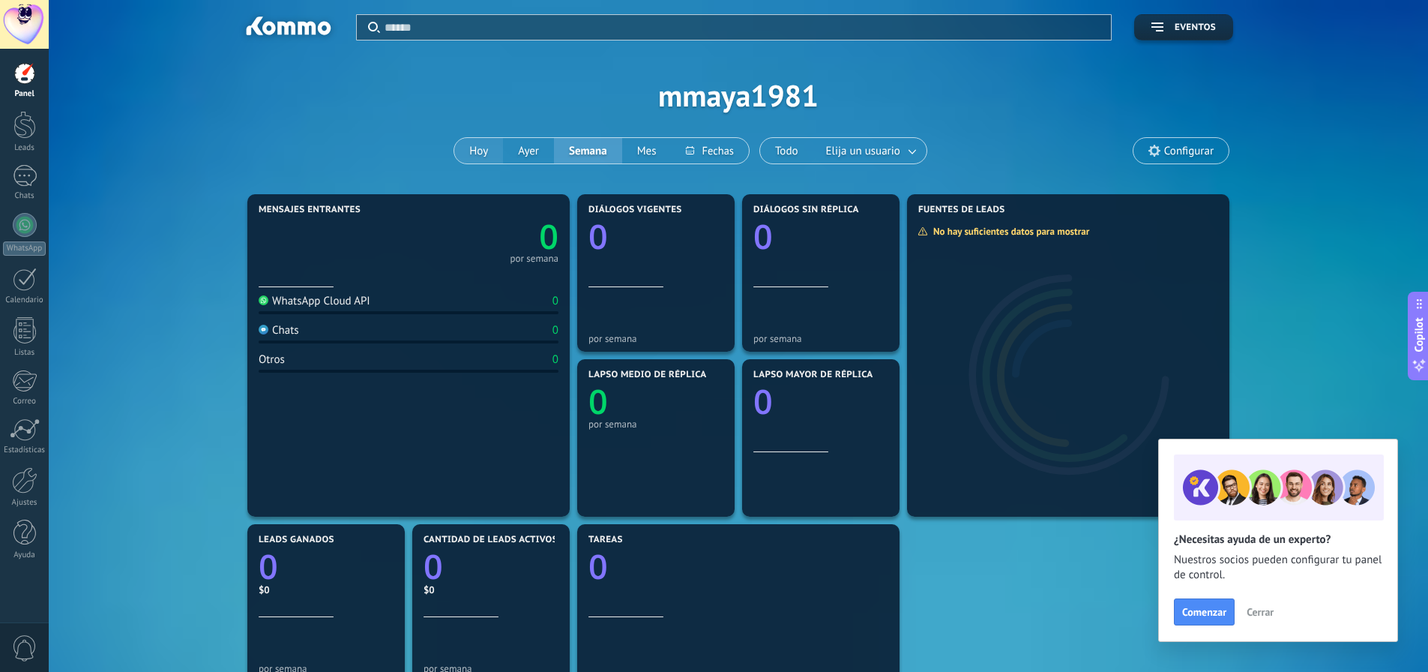
click at [478, 146] on button "Hoy" at bounding box center [478, 150] width 49 height 25
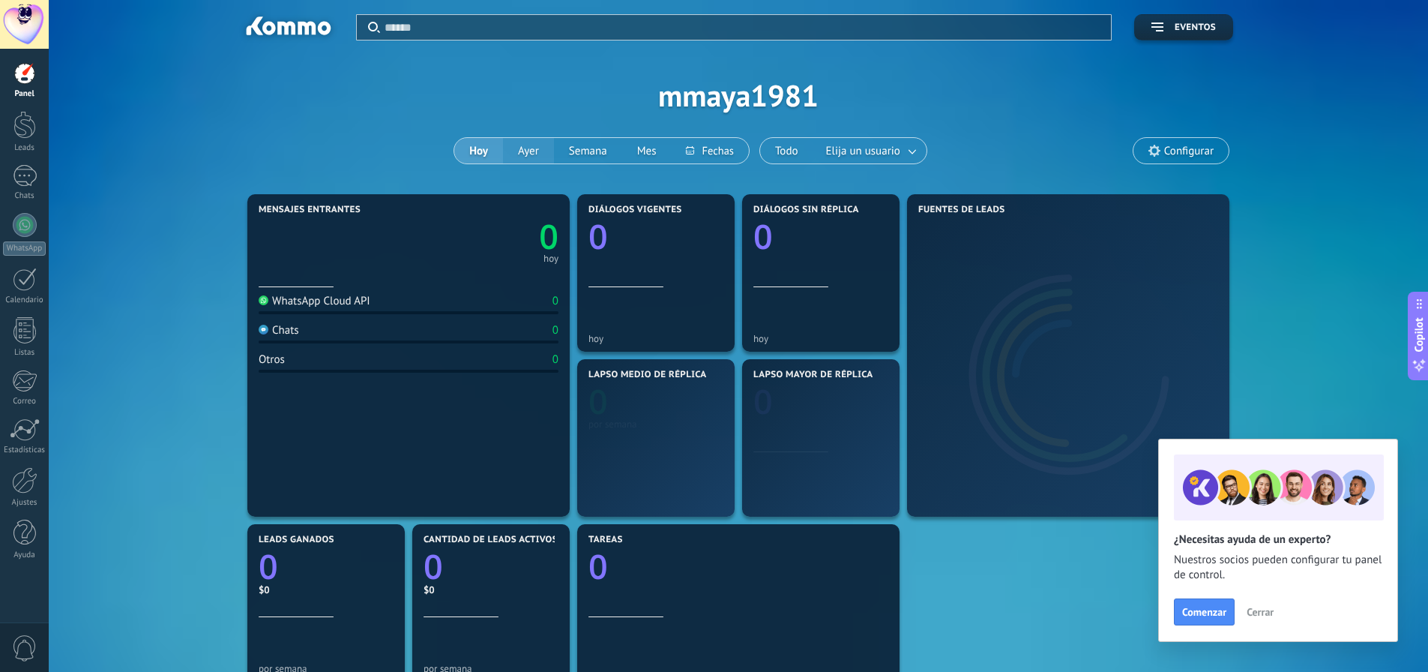
click at [531, 148] on button "Ayer" at bounding box center [528, 150] width 51 height 25
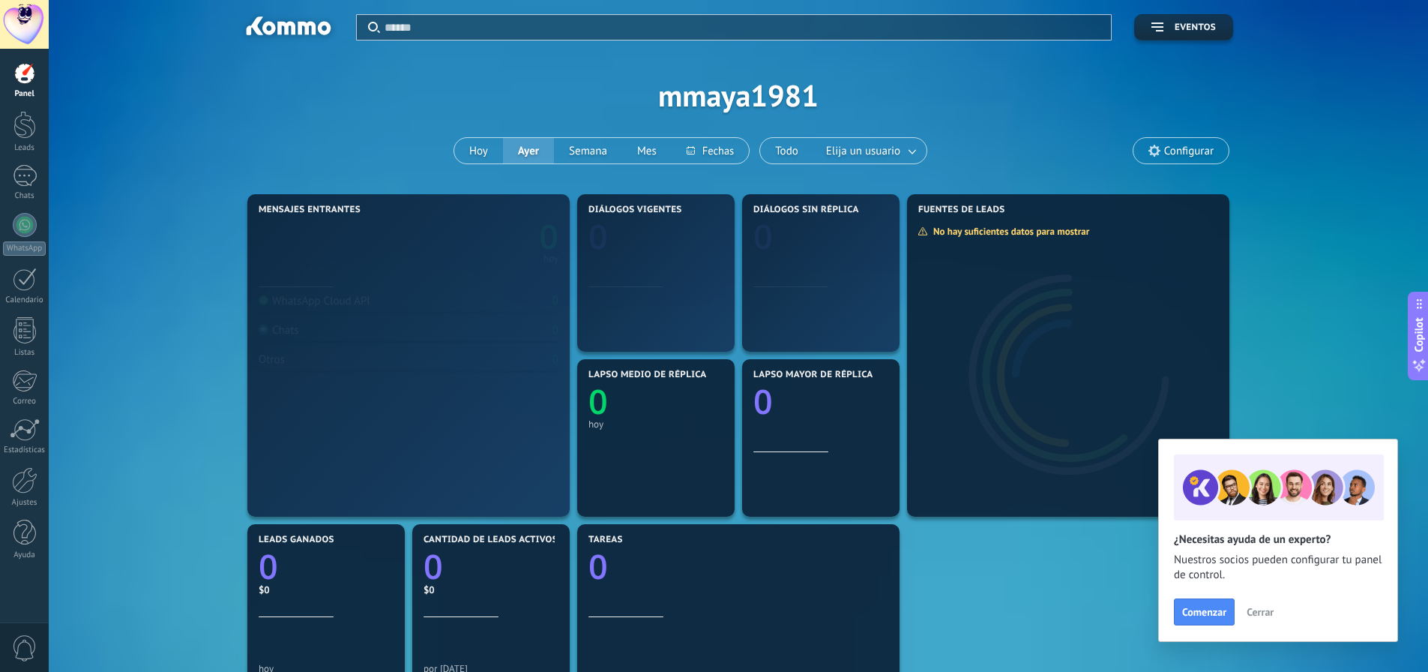
click at [406, 466] on div "WhatsApp Cloud API 0 Chats 0 Otros 0" at bounding box center [409, 397] width 300 height 220
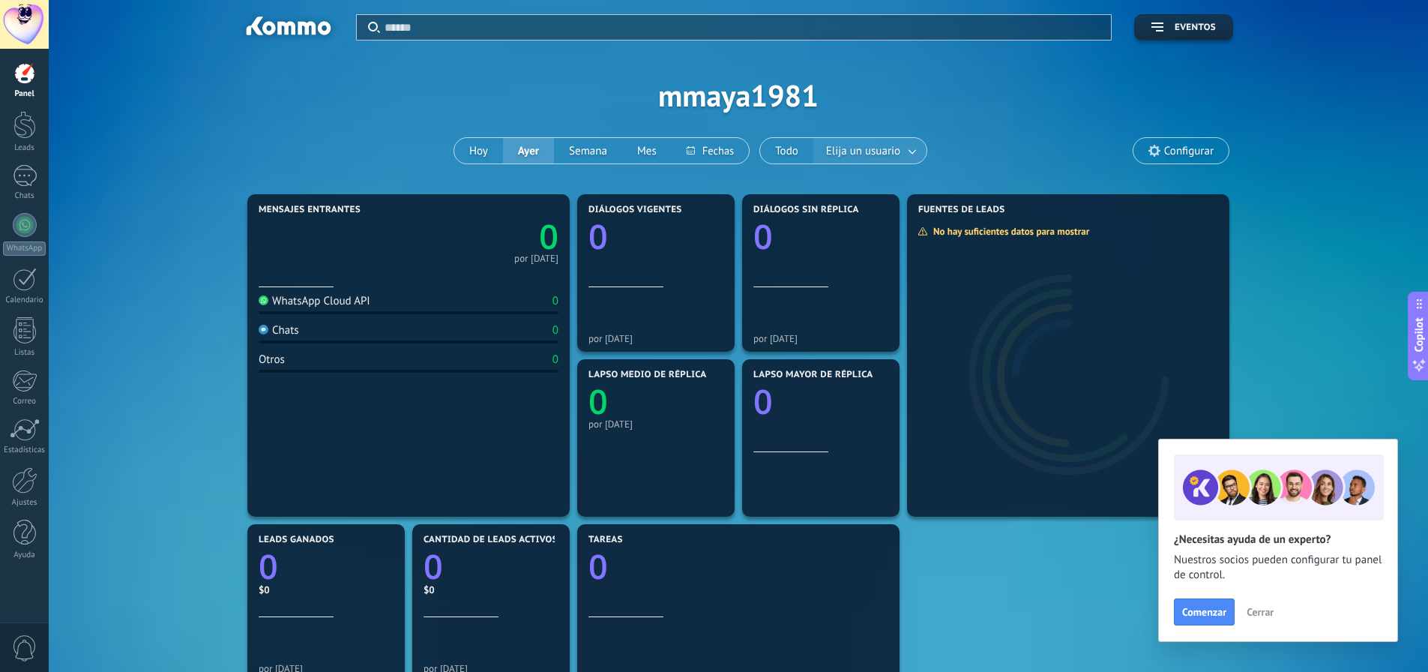
click at [891, 154] on span "Elija un usuario" at bounding box center [863, 151] width 80 height 20
click at [1164, 145] on span "Configurar" at bounding box center [1188, 151] width 49 height 13
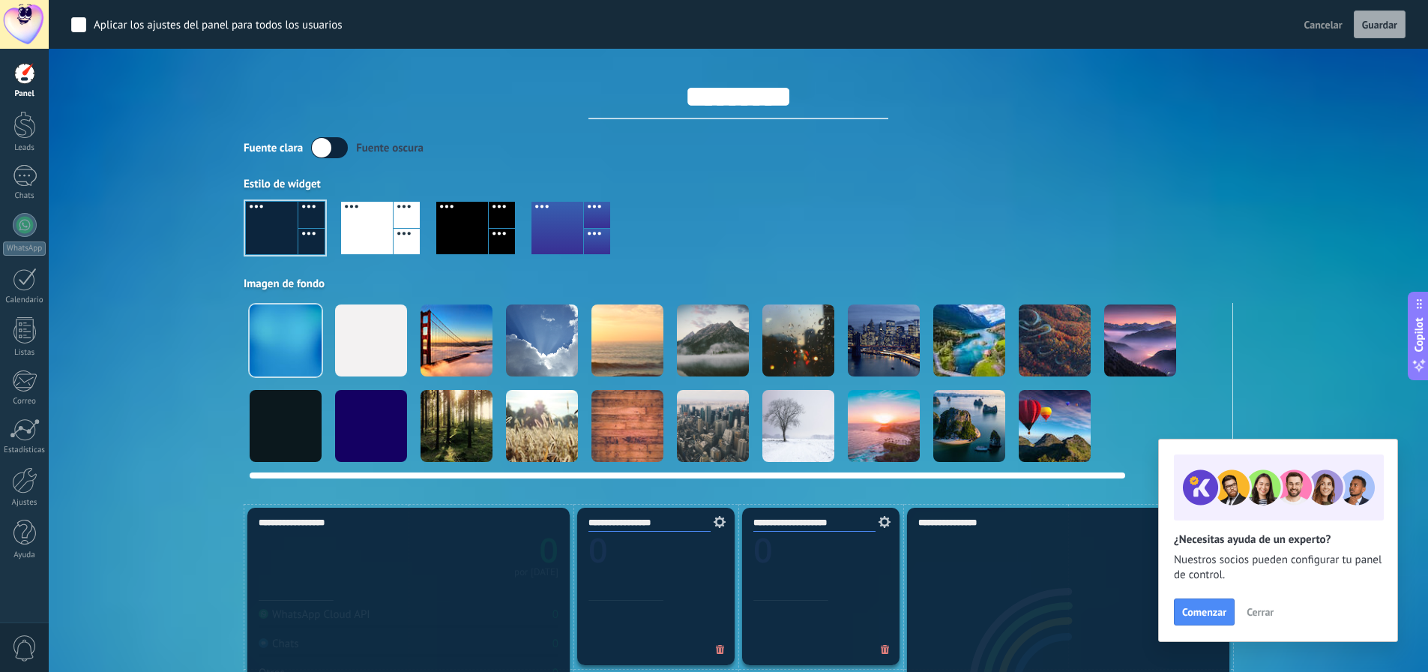
click at [380, 427] on div at bounding box center [371, 426] width 72 height 72
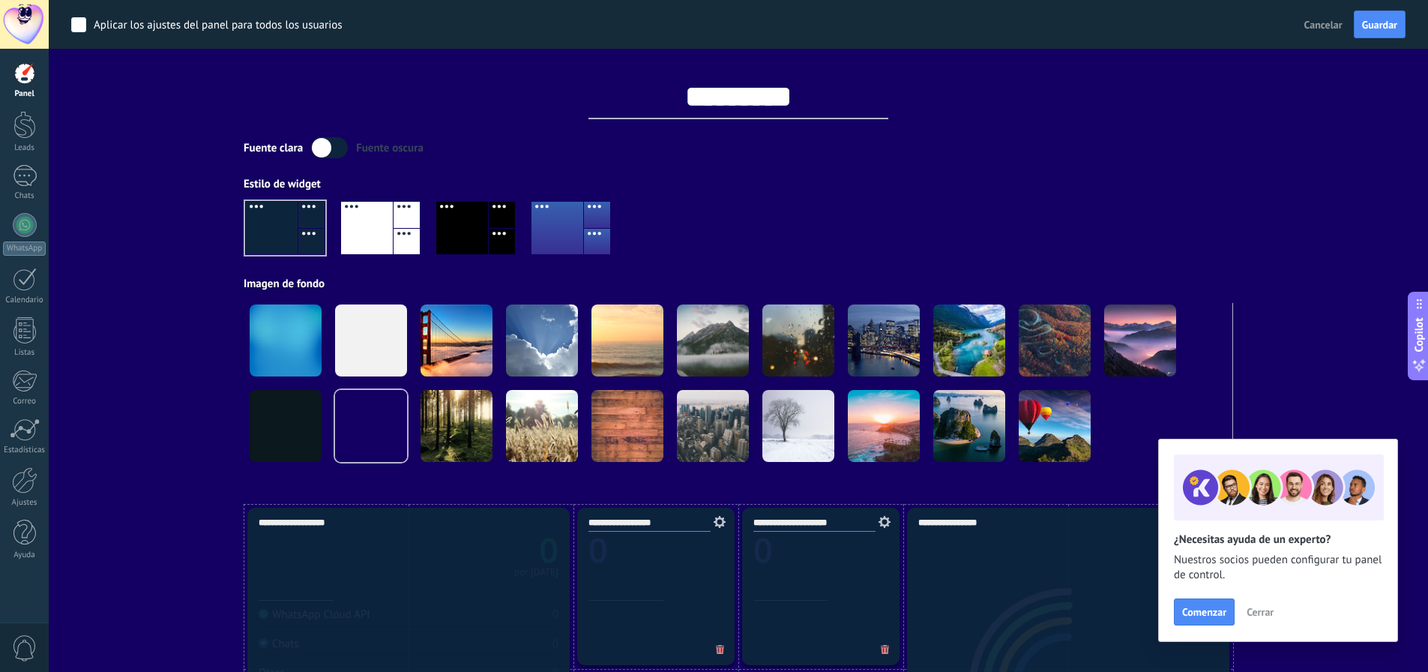
click at [384, 229] on div at bounding box center [367, 228] width 52 height 52
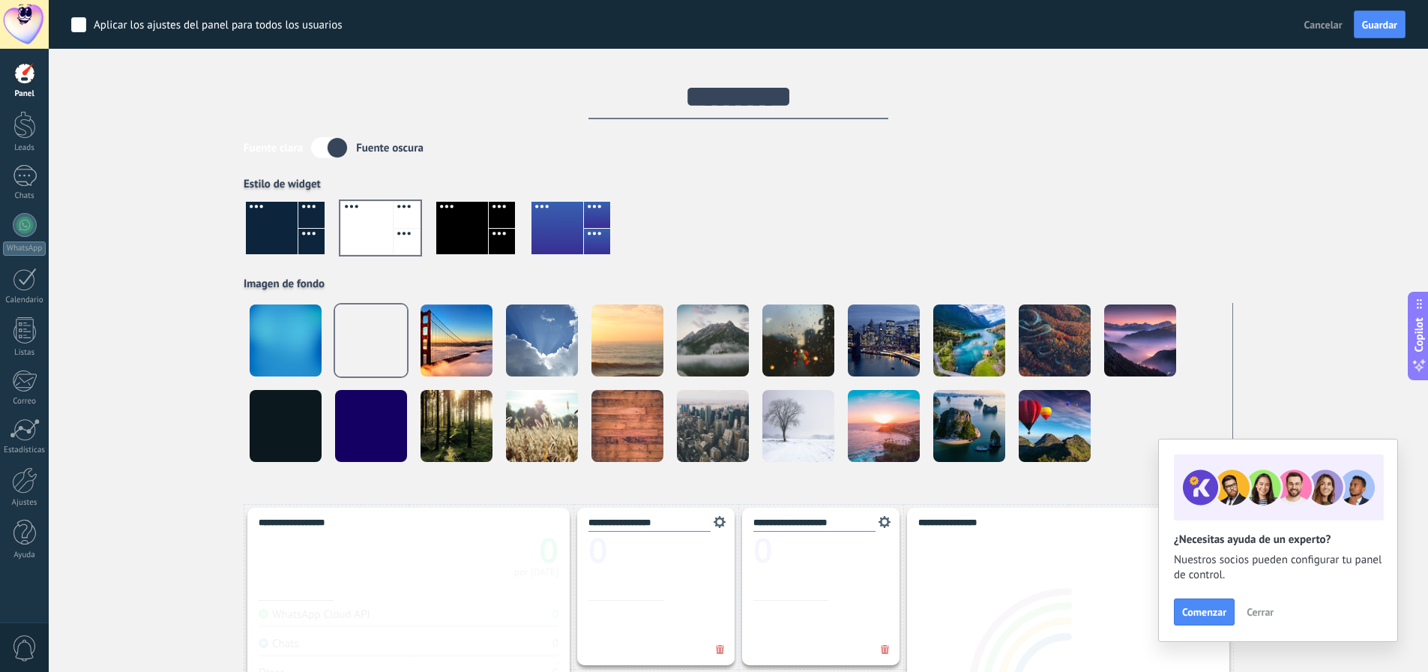
click at [574, 229] on div at bounding box center [558, 228] width 52 height 52
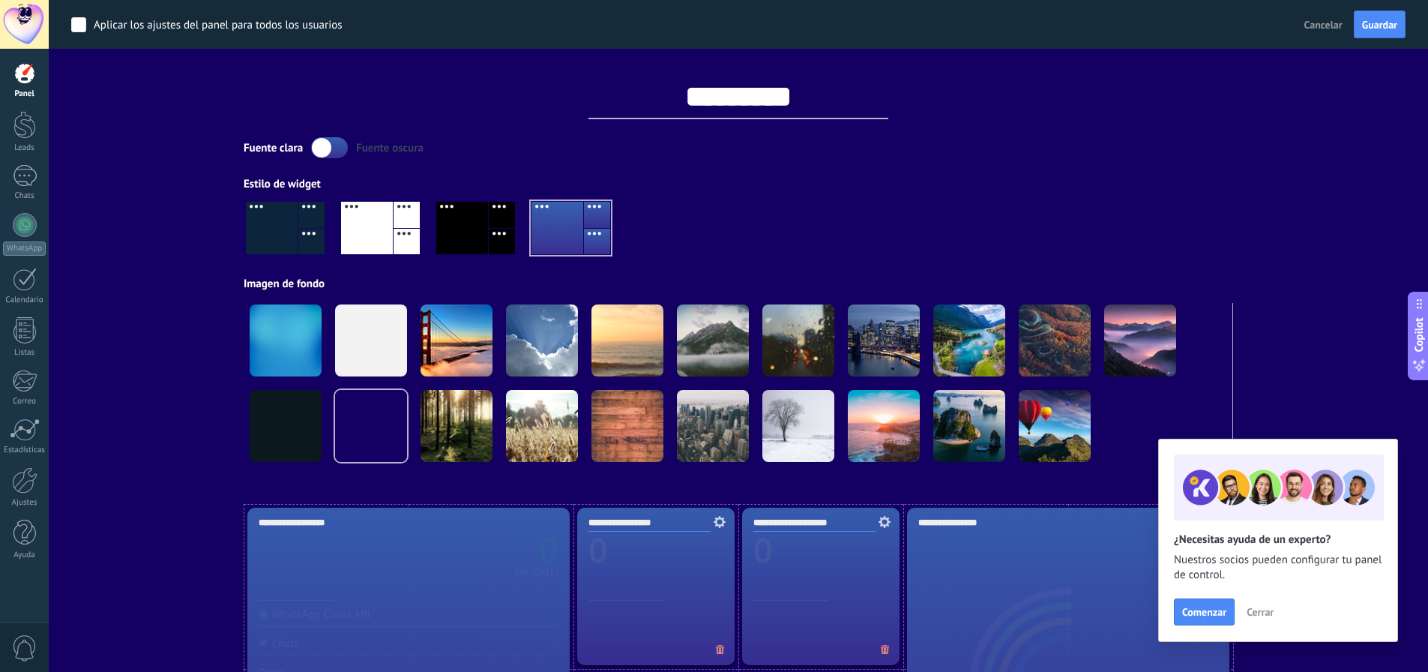
click at [329, 148] on label at bounding box center [329, 147] width 37 height 21
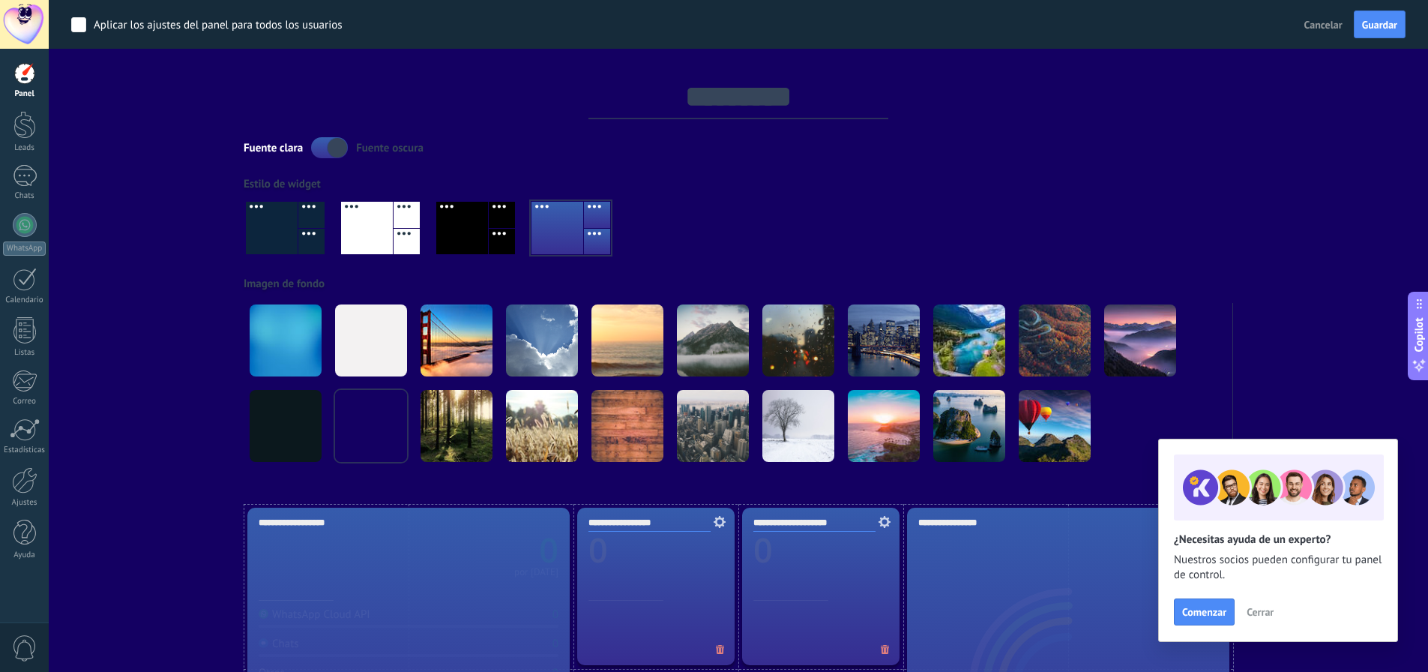
click at [329, 148] on label at bounding box center [329, 147] width 37 height 21
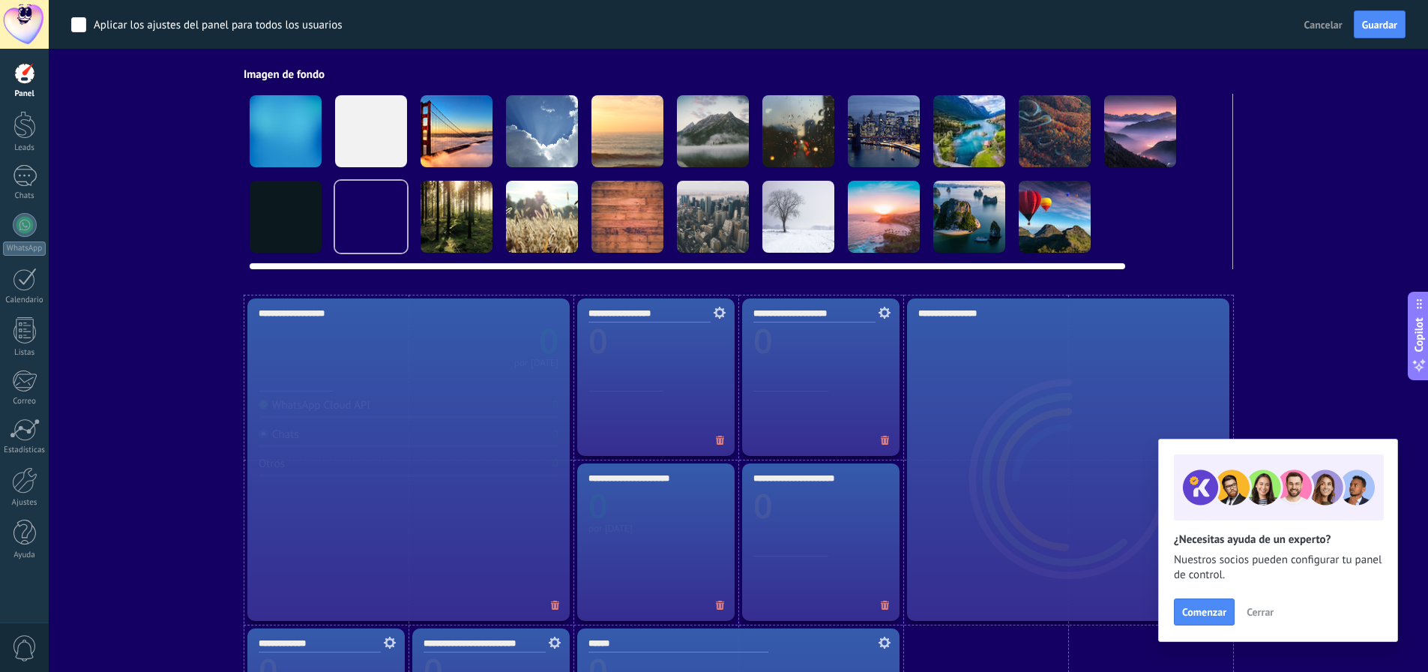
scroll to position [404, 0]
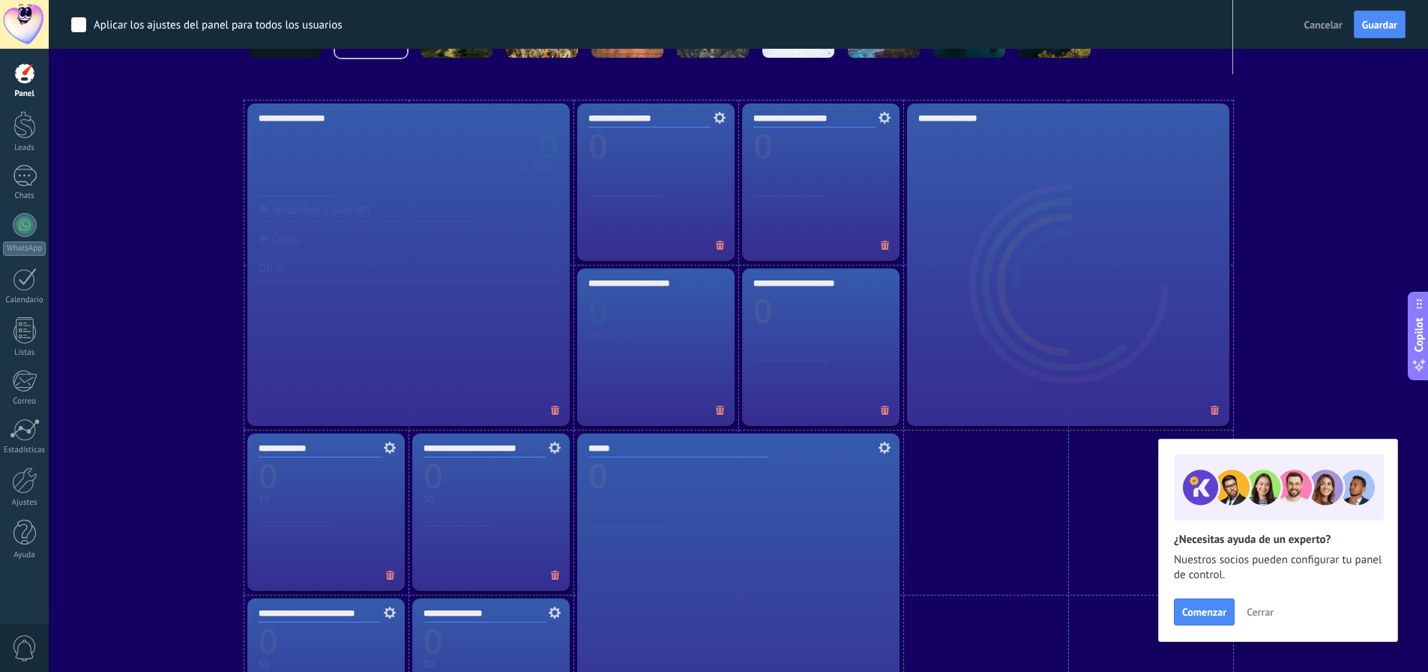
click at [461, 315] on div "**********" at bounding box center [408, 264] width 322 height 322
click at [458, 313] on div "**********" at bounding box center [408, 264] width 322 height 322
click at [1258, 609] on span "Cerrar" at bounding box center [1260, 612] width 27 height 10
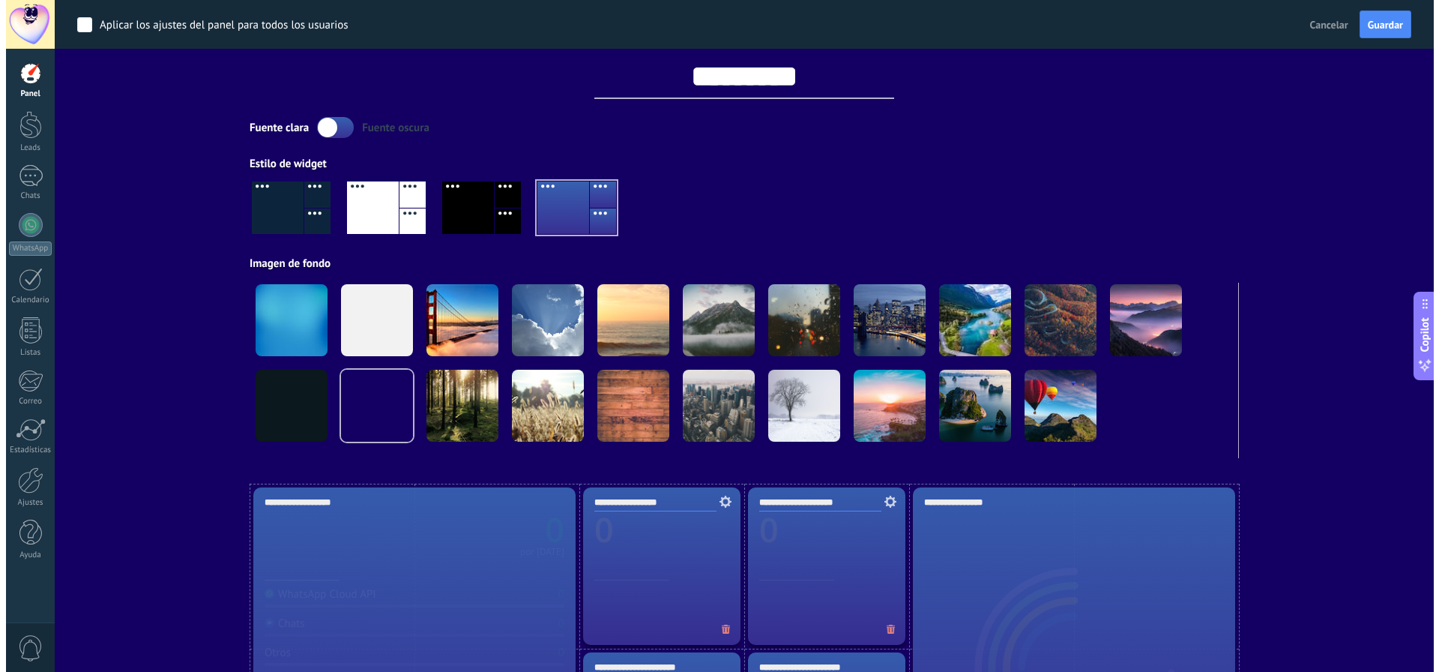
scroll to position [0, 0]
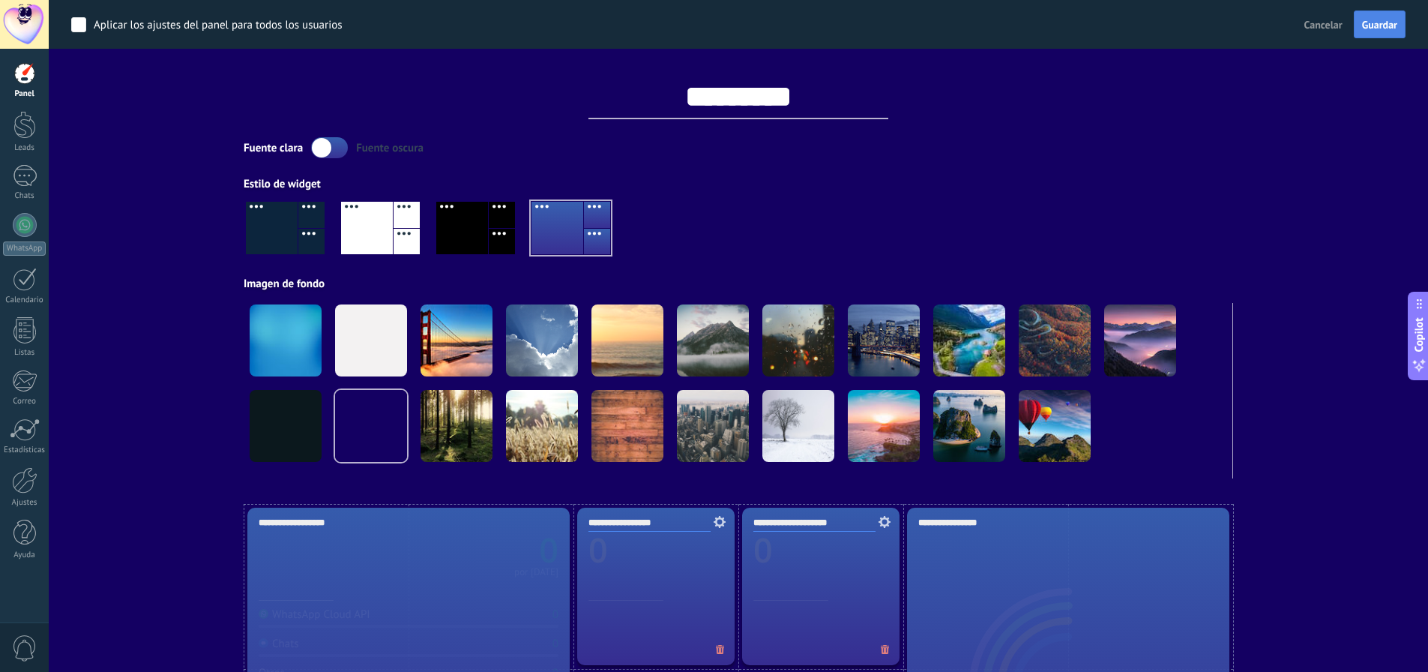
click at [1373, 19] on span "Guardar" at bounding box center [1379, 24] width 35 height 10
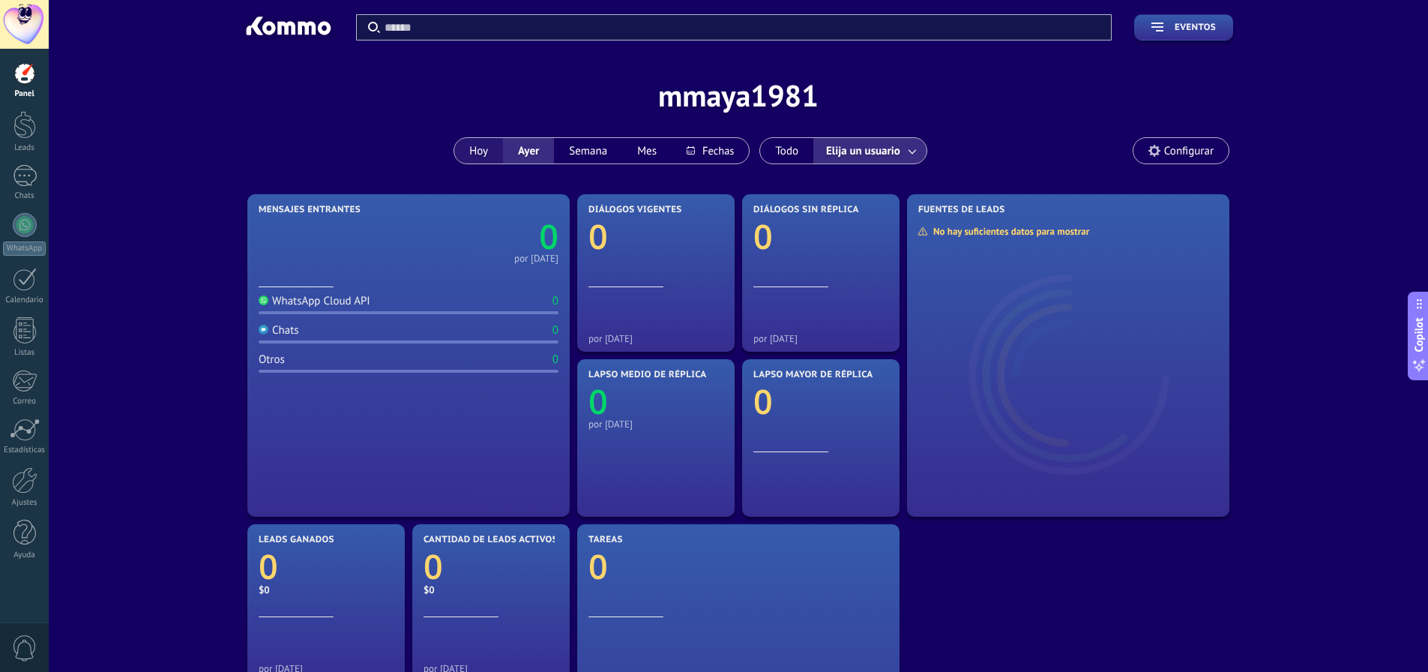
click at [461, 148] on button "Hoy" at bounding box center [478, 150] width 49 height 25
click at [577, 151] on button "Semana" at bounding box center [588, 150] width 68 height 25
click at [662, 152] on button "Mes" at bounding box center [646, 150] width 49 height 25
click at [22, 153] on div "Panel Leads Chats WhatsApp Clientes" at bounding box center [24, 318] width 49 height 513
click at [22, 181] on div at bounding box center [25, 176] width 24 height 22
